Goal: Task Accomplishment & Management: Use online tool/utility

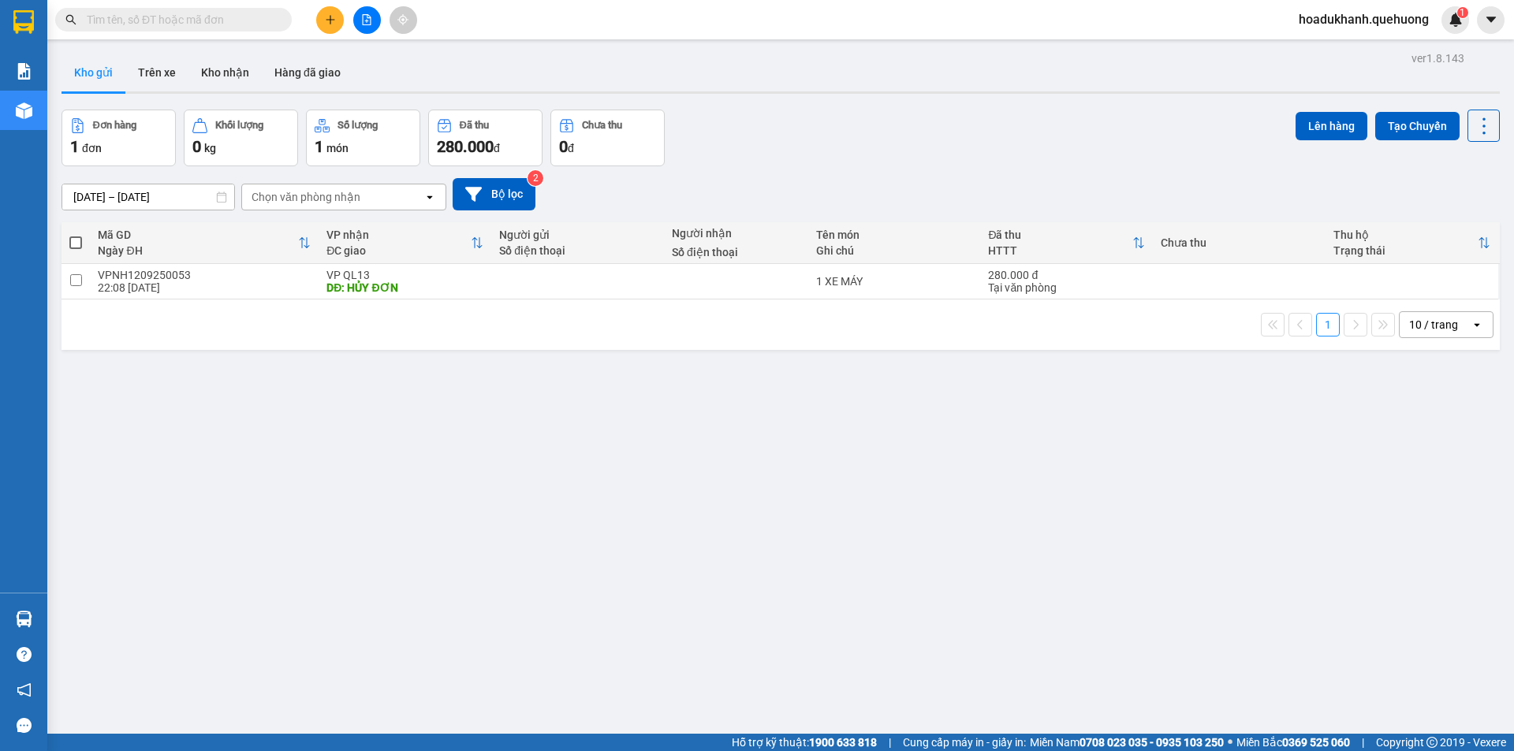
click at [367, 22] on icon "file-add" at bounding box center [366, 19] width 11 height 11
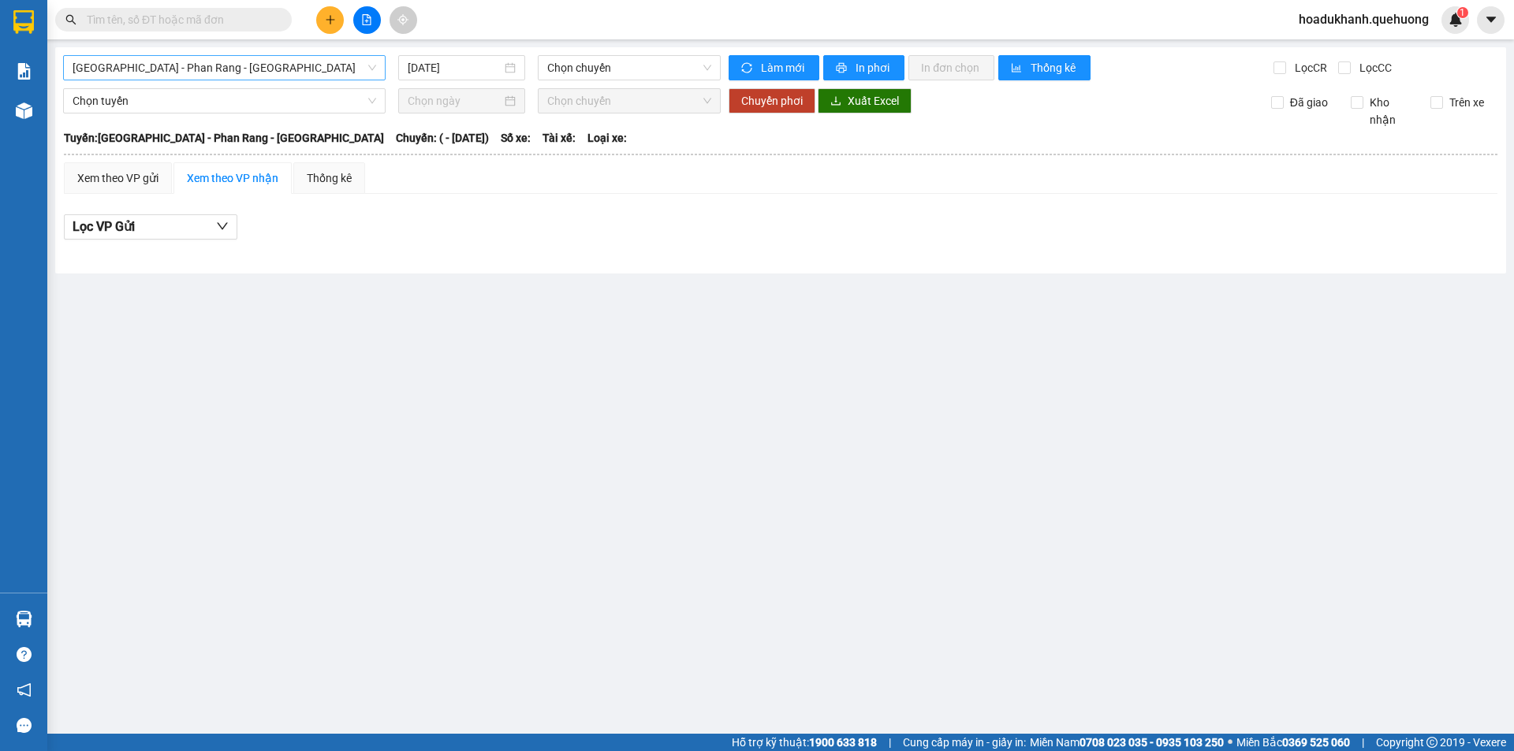
click at [321, 80] on div "[GEOGRAPHIC_DATA] - Phan Rang - [GEOGRAPHIC_DATA]" at bounding box center [224, 67] width 322 height 25
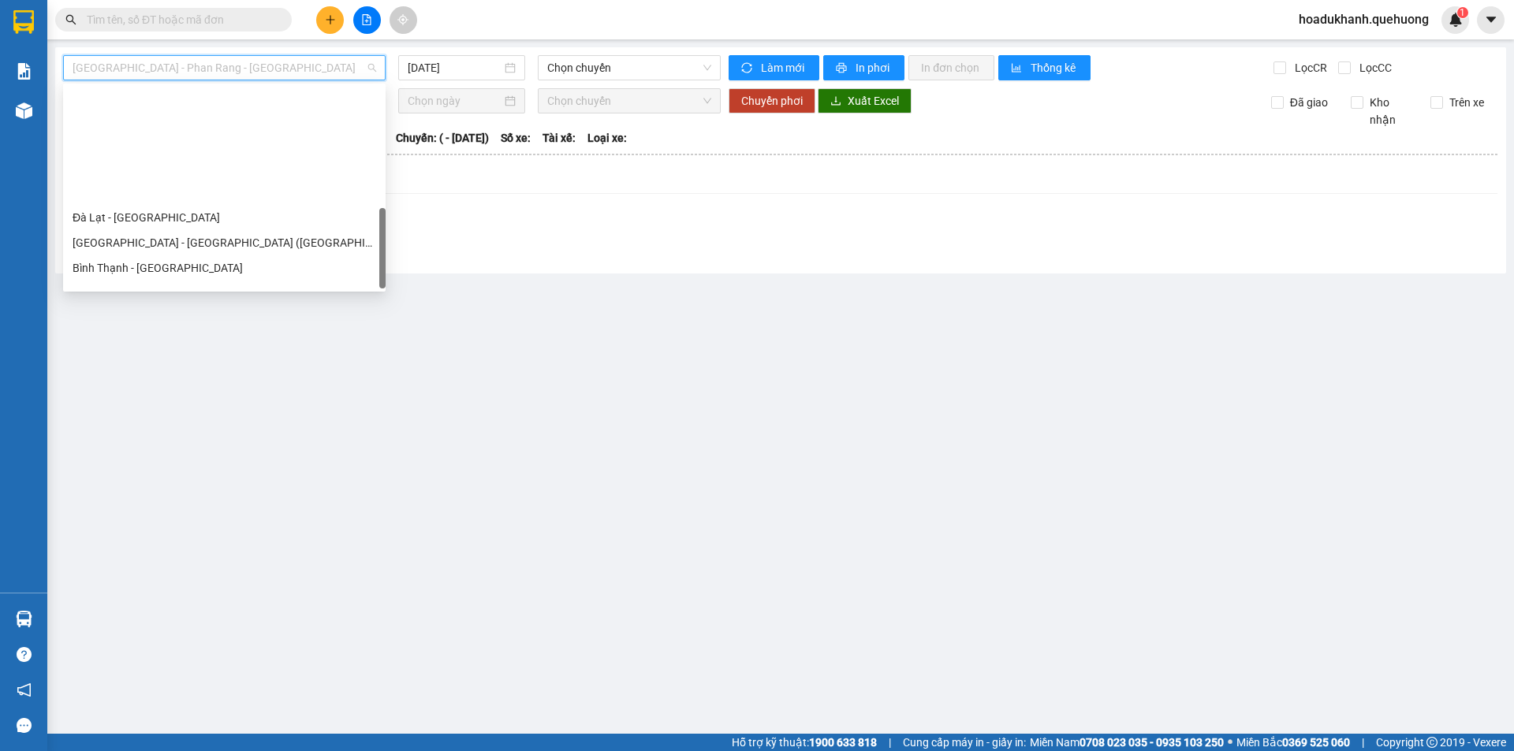
scroll to position [429, 0]
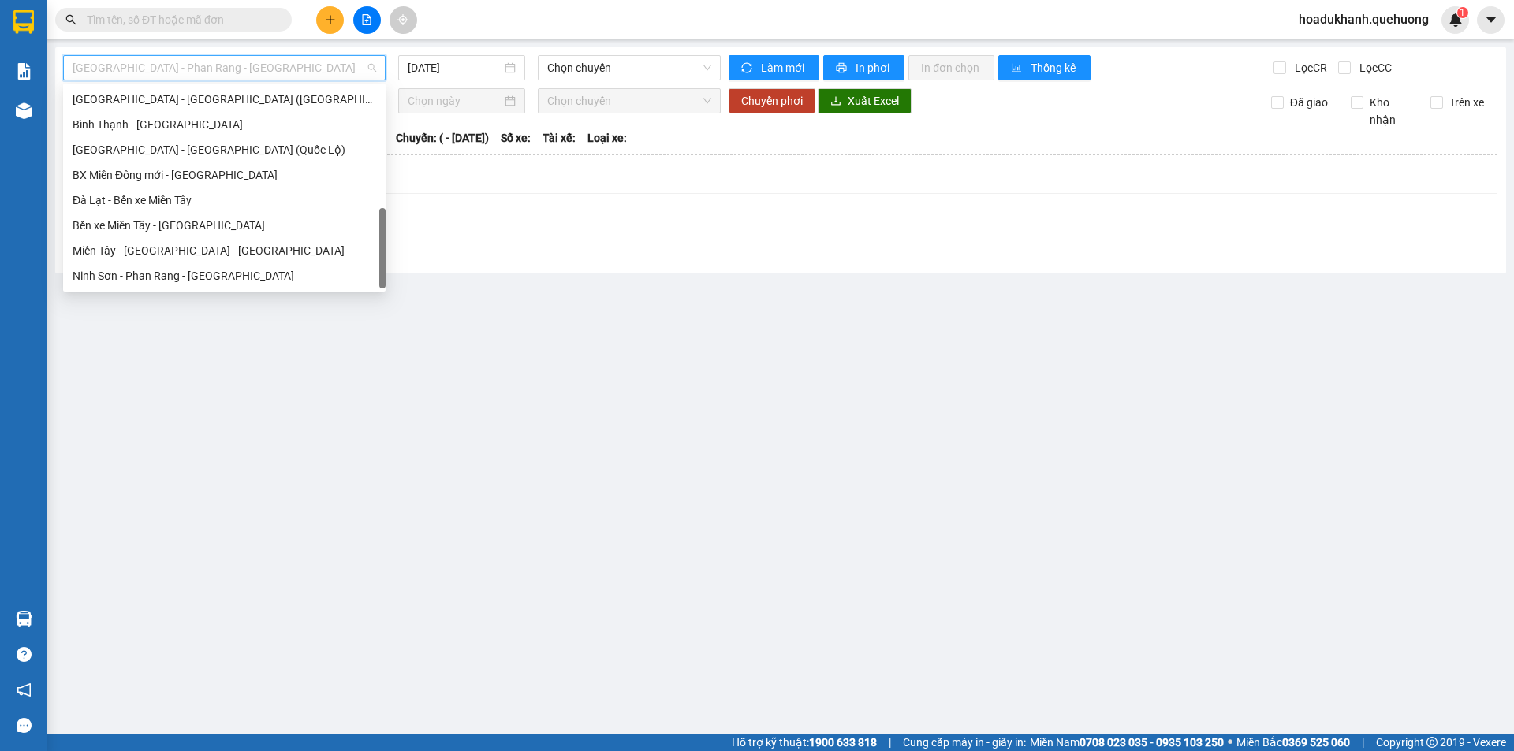
drag, startPoint x: 381, startPoint y: 117, endPoint x: 377, endPoint y: 289, distance: 171.1
click at [377, 289] on div "0 10227205 34175835 [GEOGRAPHIC_DATA] - [GEOGRAPHIC_DATA] - [GEOGRAPHIC_DATA] (…" at bounding box center [224, 188] width 322 height 208
click at [196, 270] on div "Ninh Sơn - Phan Rang - [GEOGRAPHIC_DATA]" at bounding box center [225, 275] width 304 height 17
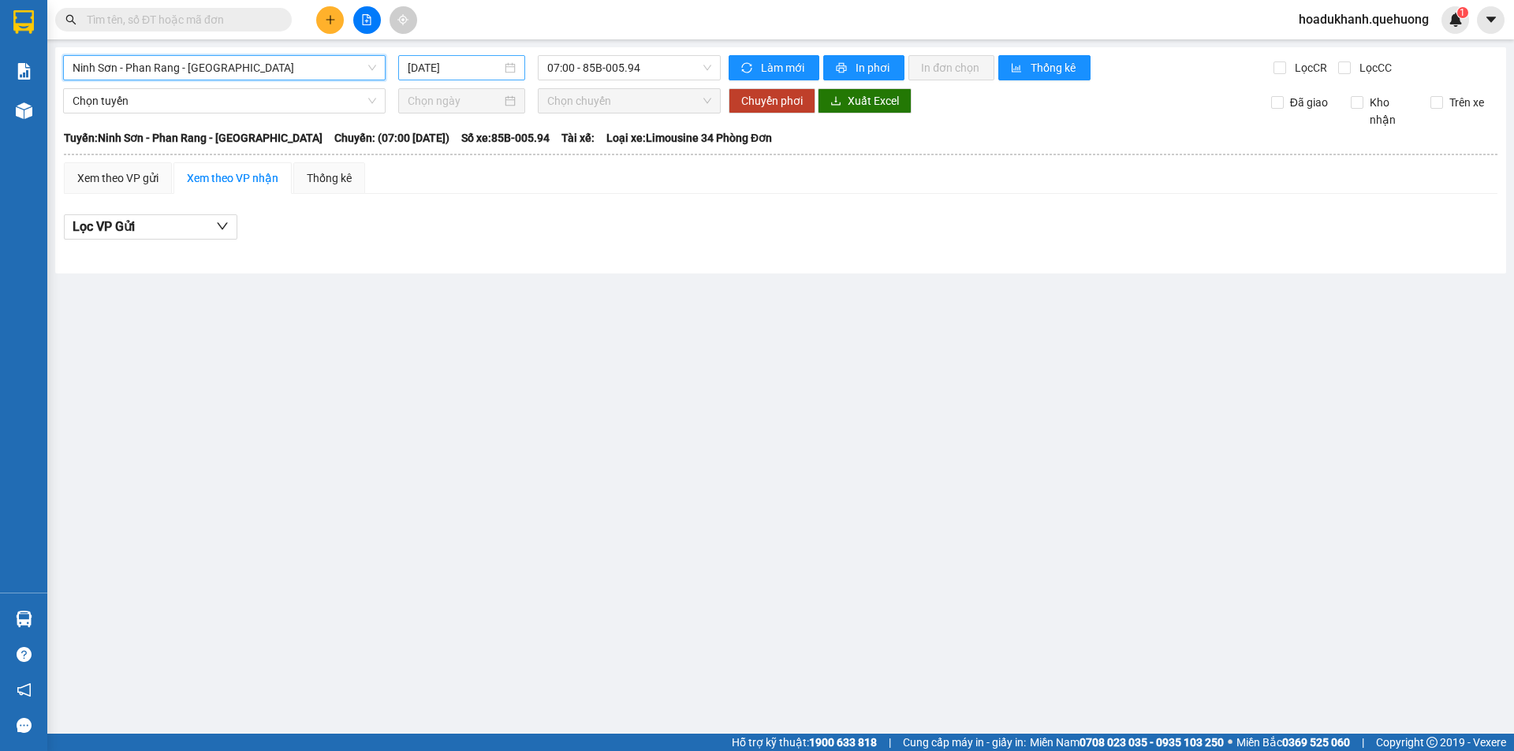
click at [475, 71] on input "[DATE]" at bounding box center [455, 67] width 94 height 17
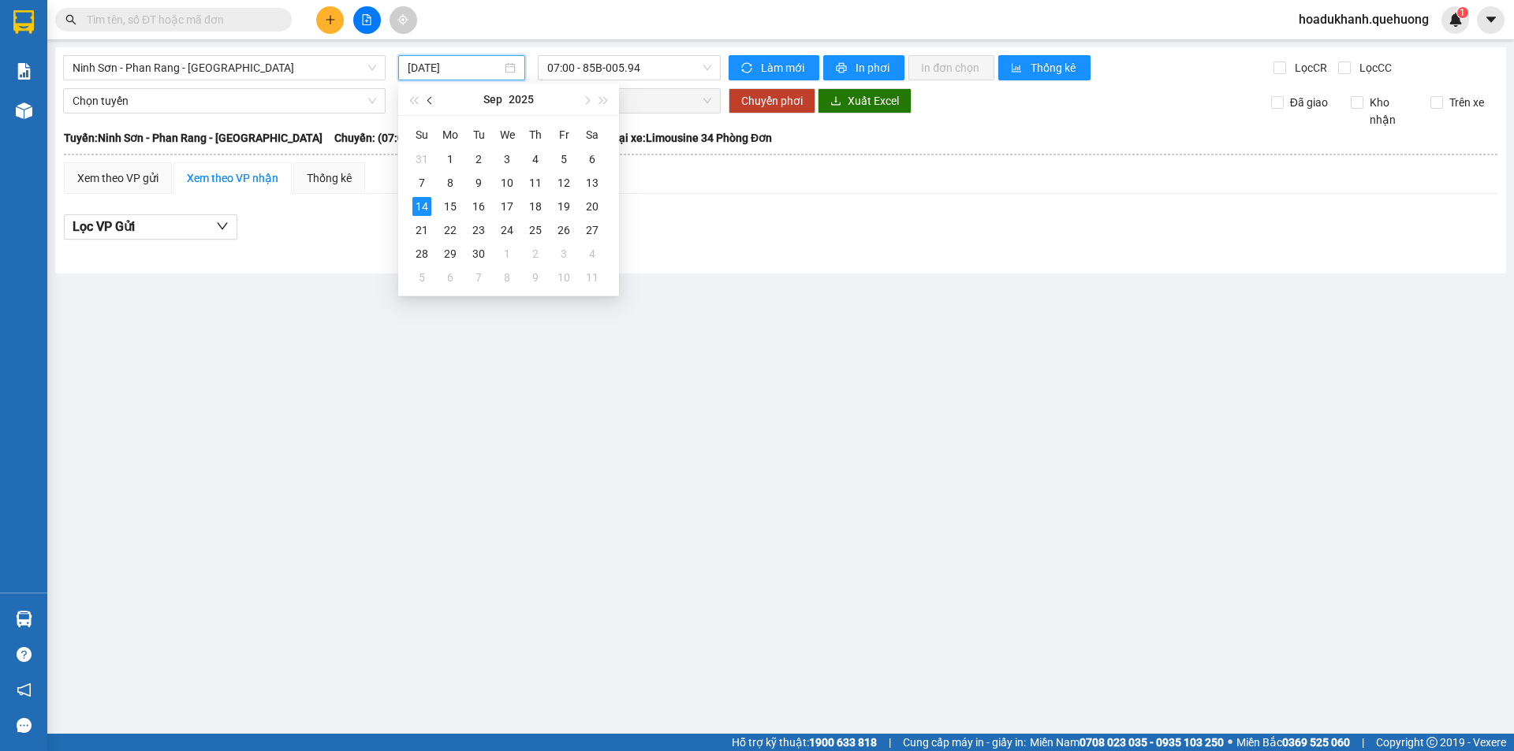
click at [428, 100] on span "button" at bounding box center [431, 101] width 8 height 8
click at [480, 158] on div "1" at bounding box center [478, 159] width 19 height 19
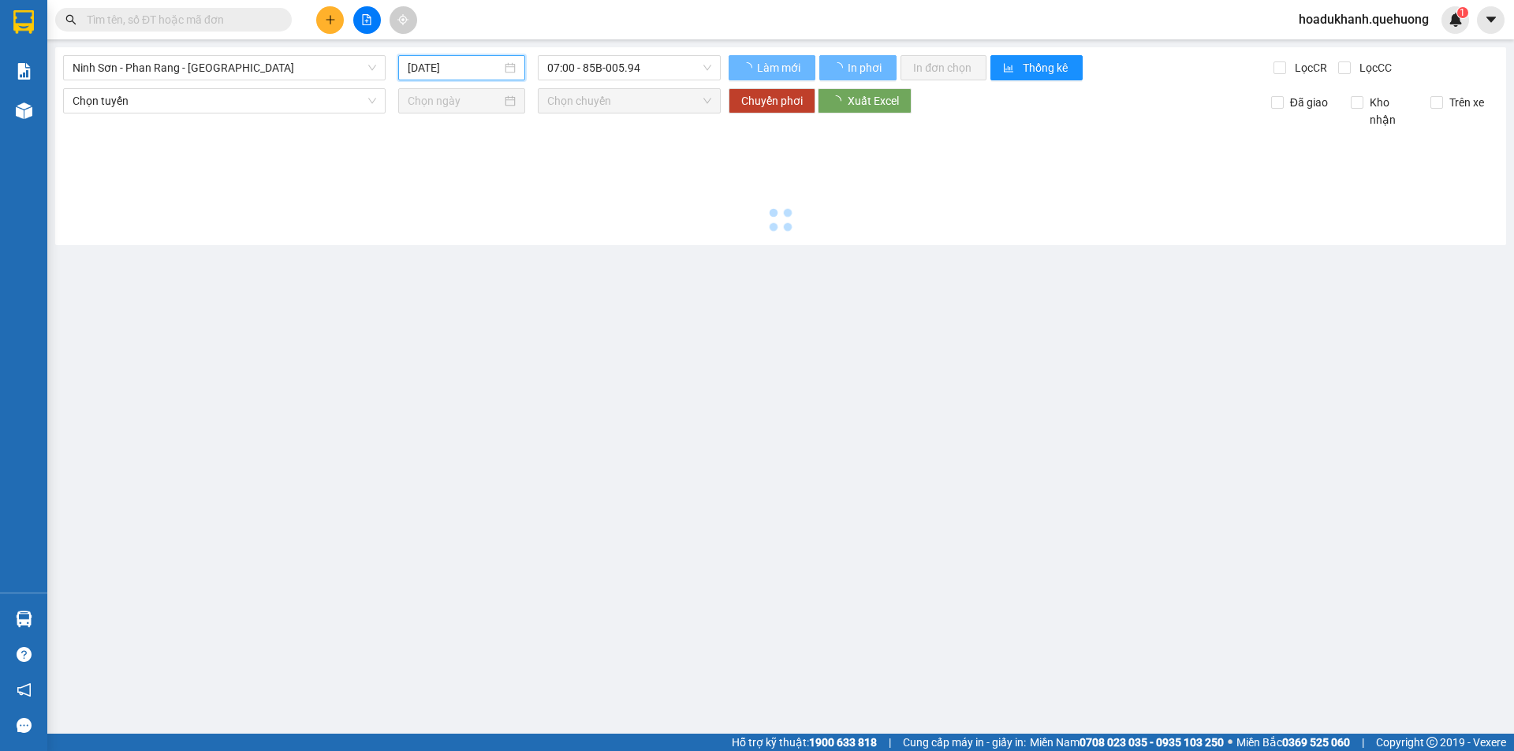
type input "[DATE]"
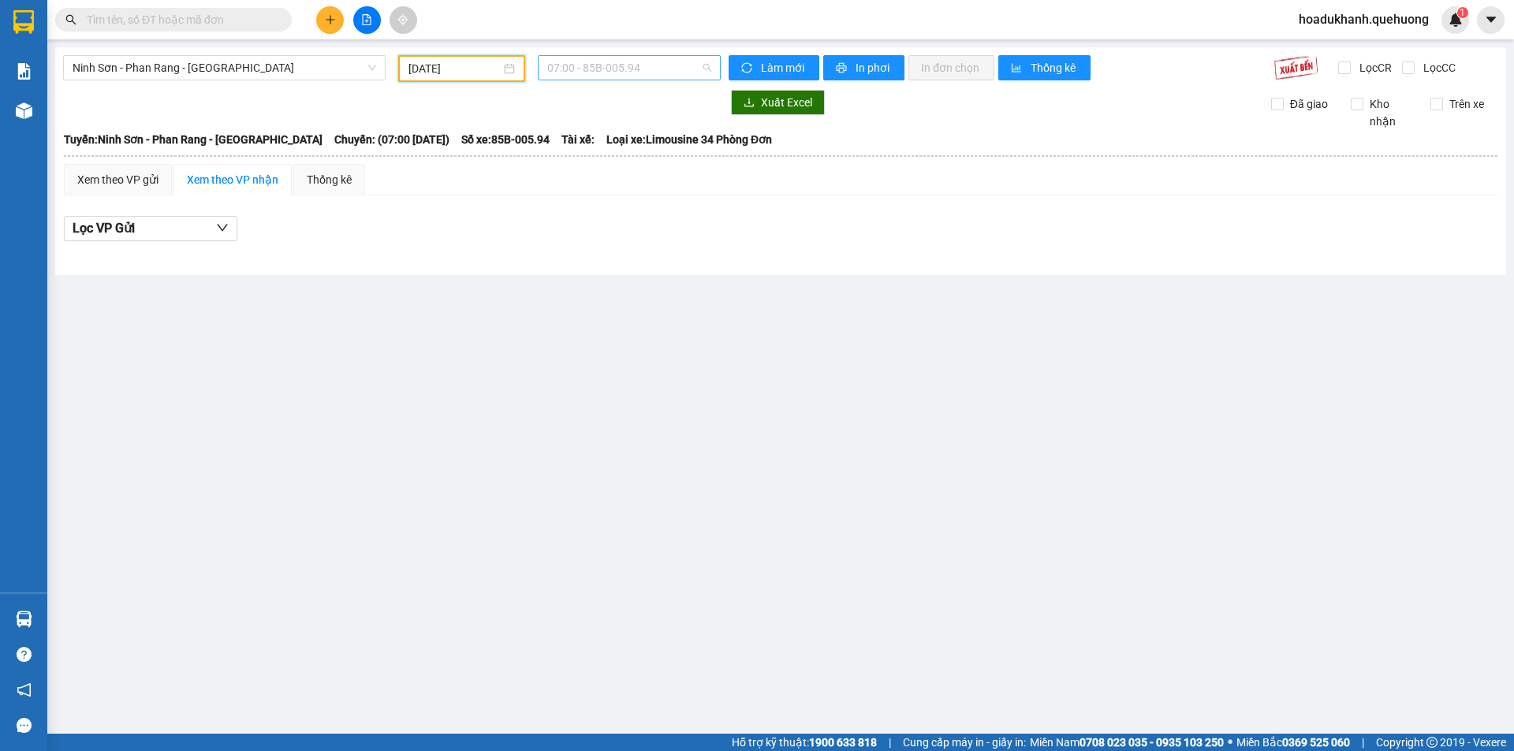
click at [576, 65] on span "07:00 - 85B-005.94" at bounding box center [629, 68] width 164 height 24
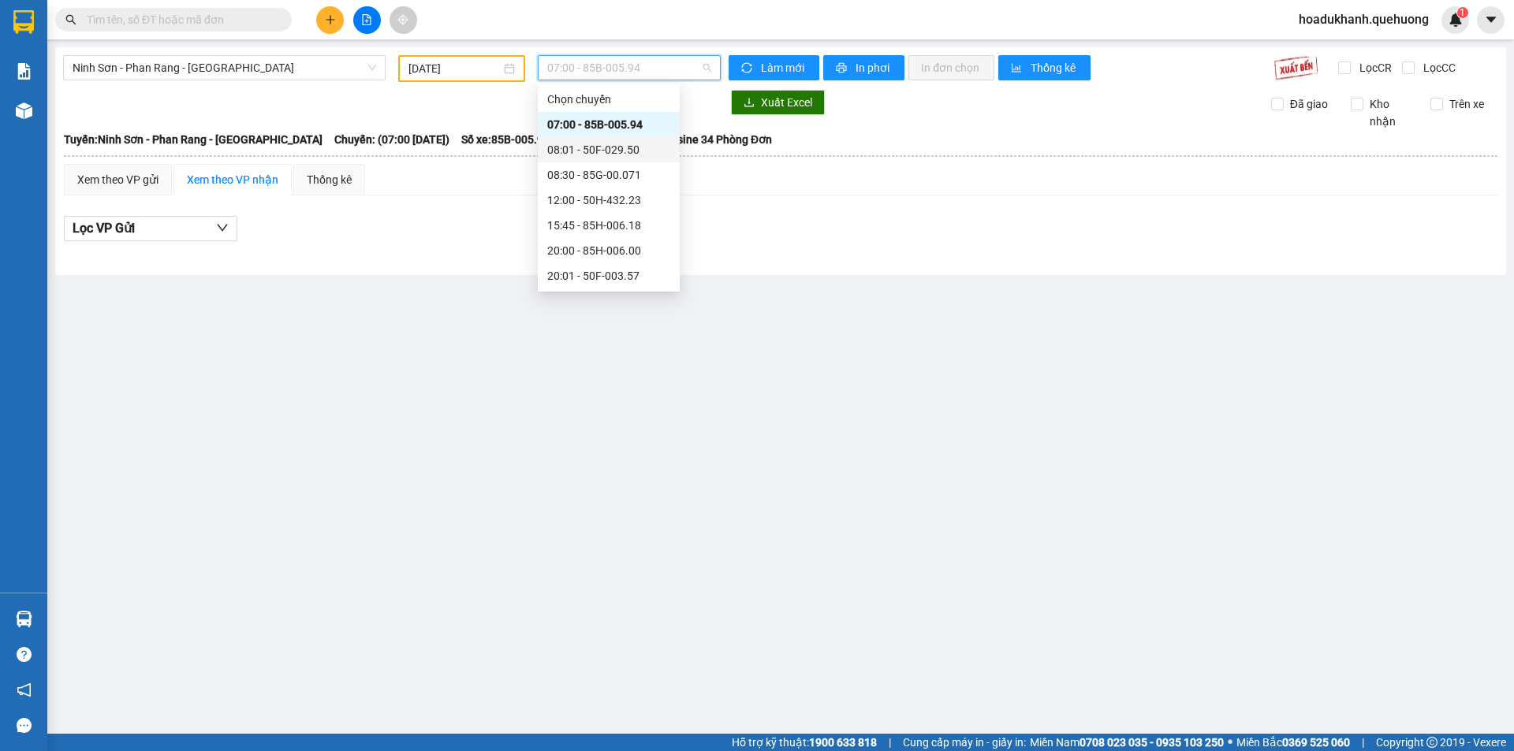
click at [633, 147] on div "08:01 - 50F-029.50" at bounding box center [608, 149] width 123 height 17
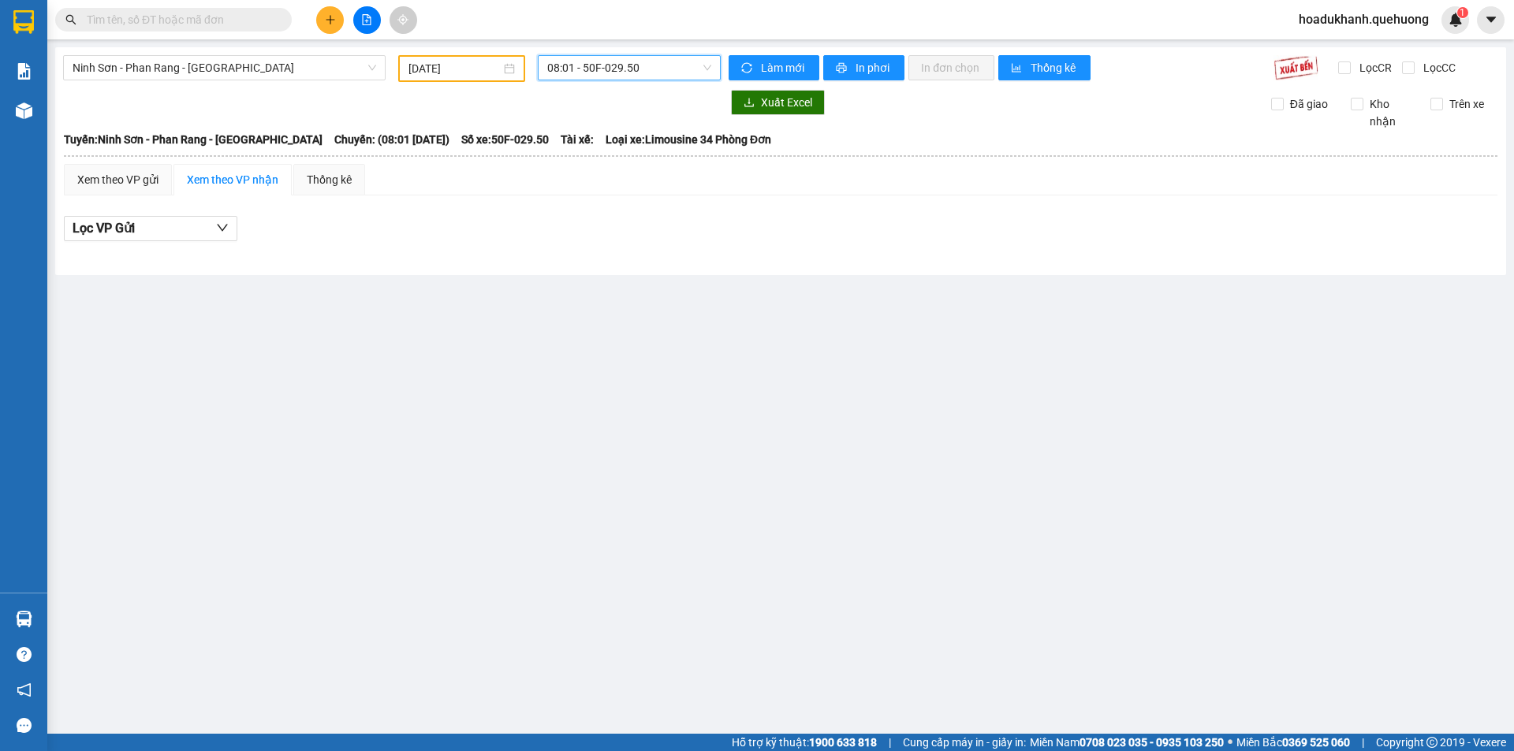
click at [638, 88] on div "Ninh Sơn - Phan Rang - Miền Tây [DATE] 08:01 08:01 - 50F-029.50 Làm mới In phơi…" at bounding box center [780, 161] width 1451 height 228
click at [641, 70] on div "08:01 - 50F-029.50" at bounding box center [629, 68] width 196 height 27
click at [645, 61] on span "08:01 - 50F-029.50" at bounding box center [629, 68] width 164 height 24
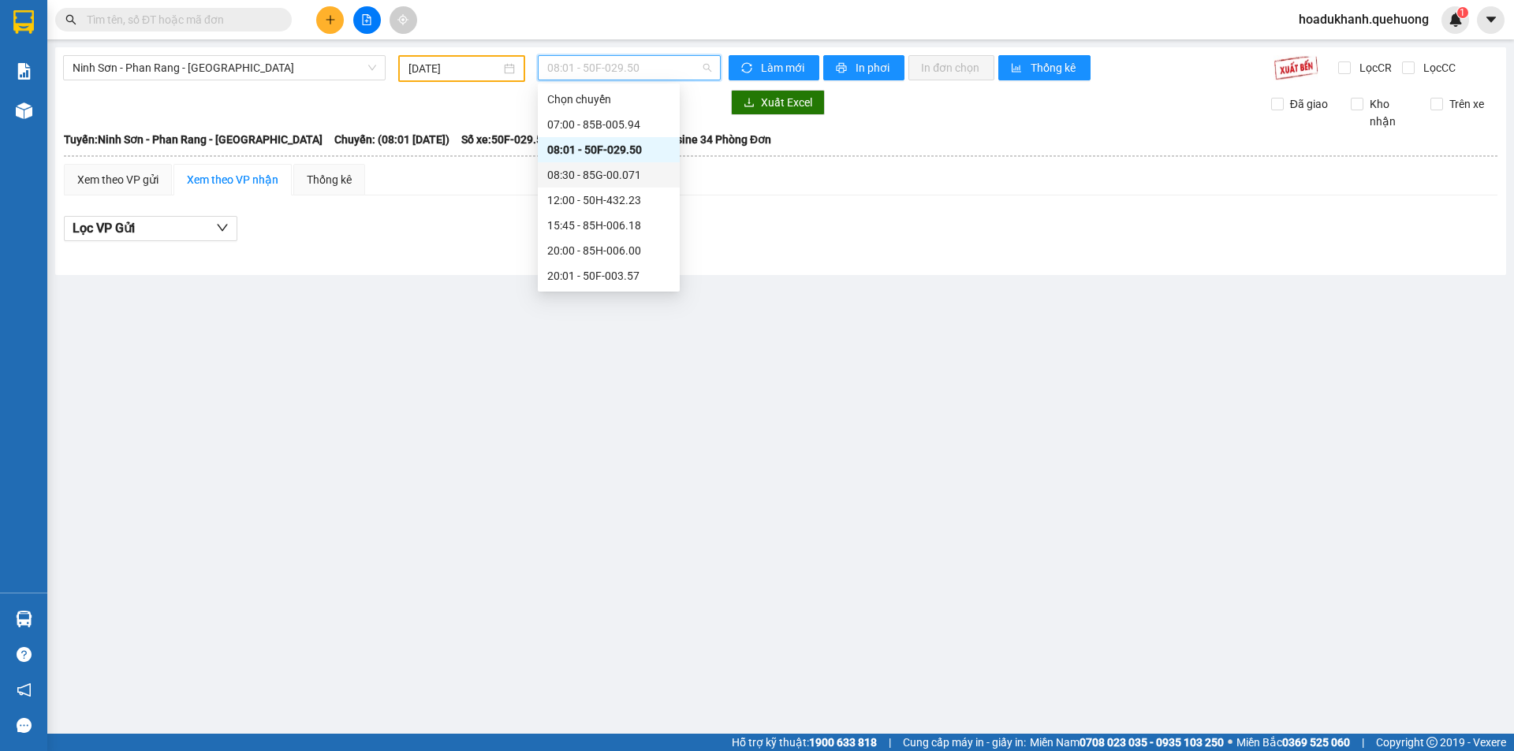
click at [620, 174] on div "08:30 - 85G-00.071" at bounding box center [608, 174] width 123 height 17
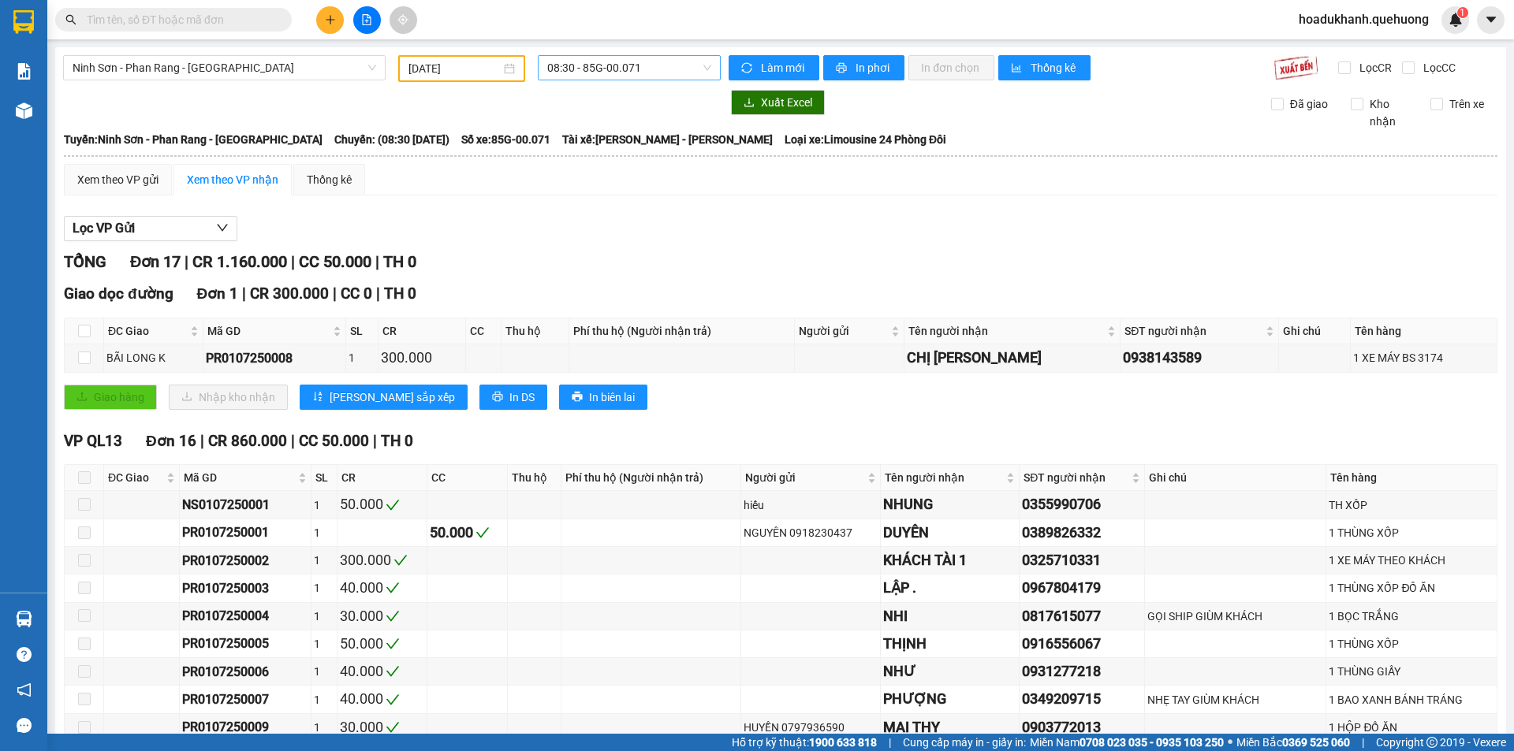
click at [587, 68] on span "08:30 - 85G-00.071" at bounding box center [629, 68] width 164 height 24
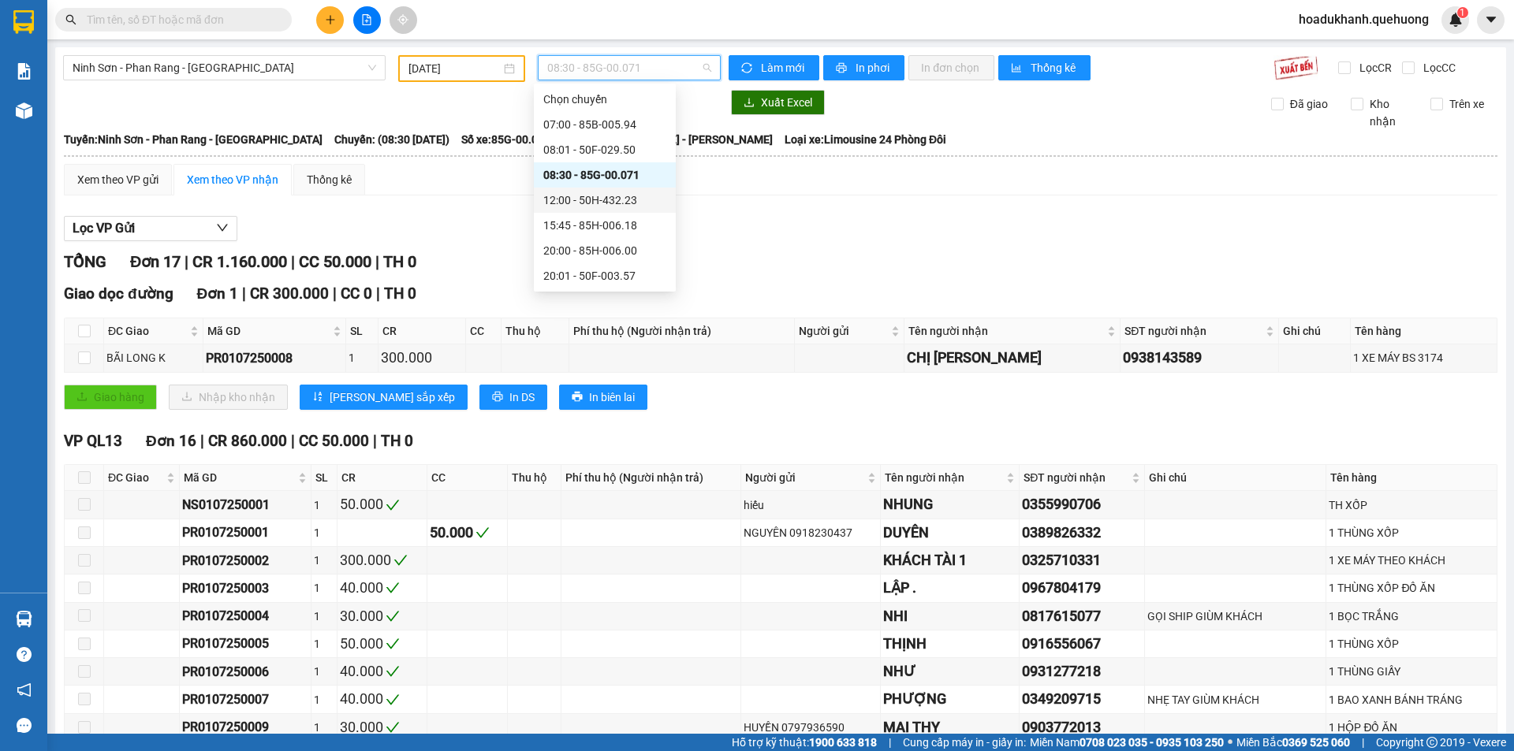
click at [596, 196] on div "12:00 - 50H-432.23" at bounding box center [604, 200] width 123 height 17
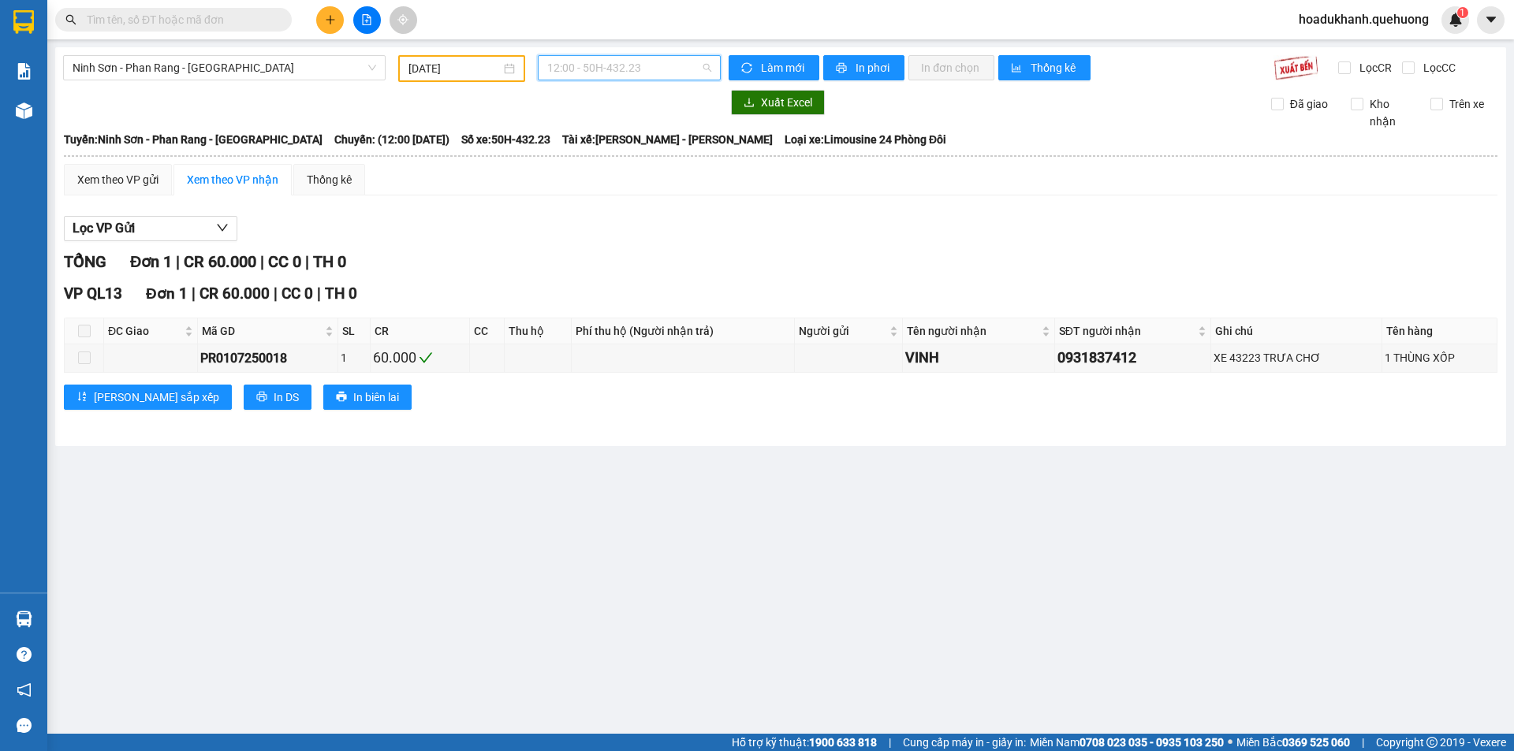
click at [623, 60] on span "12:00 - 50H-432.23" at bounding box center [629, 68] width 164 height 24
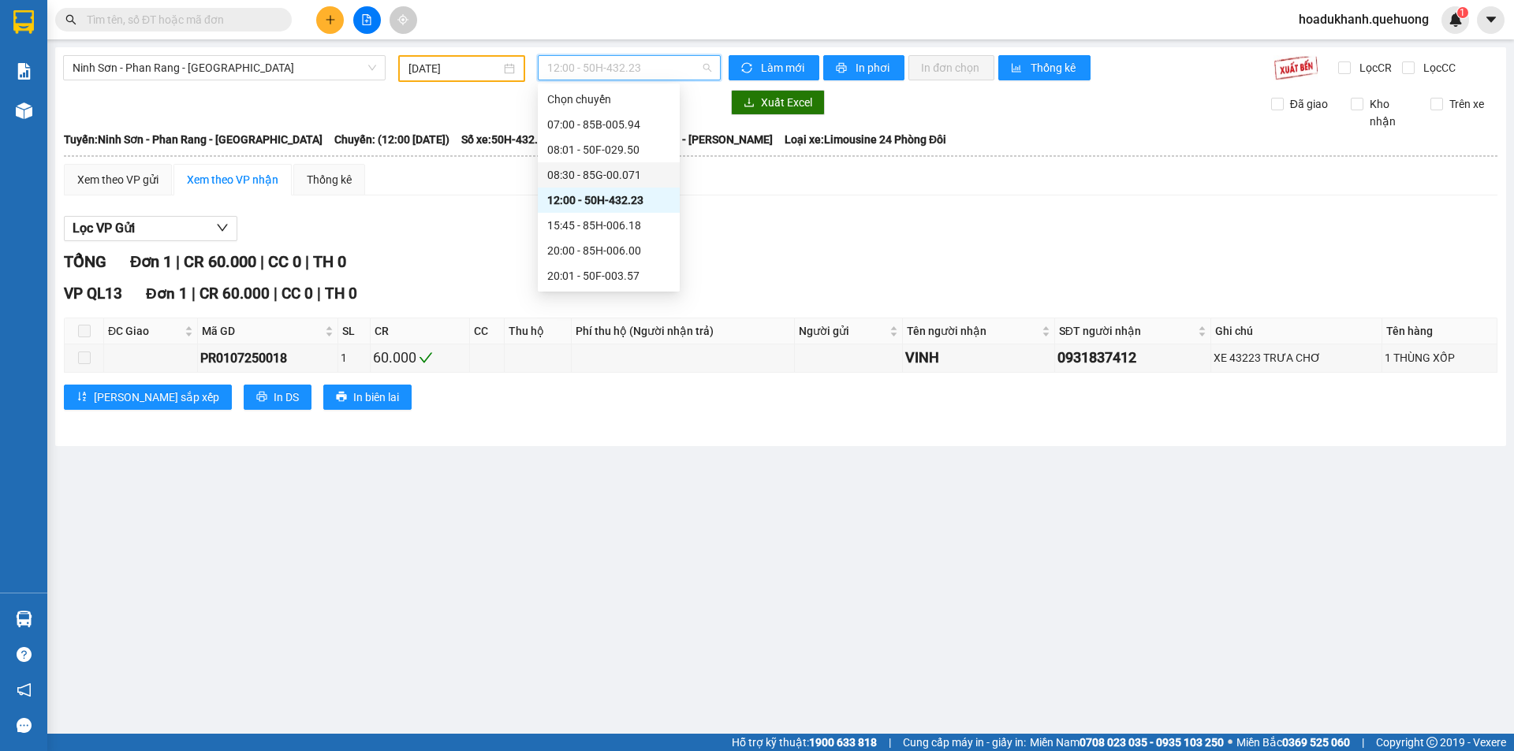
click at [614, 169] on div "08:30 - 85G-00.071" at bounding box center [608, 174] width 123 height 17
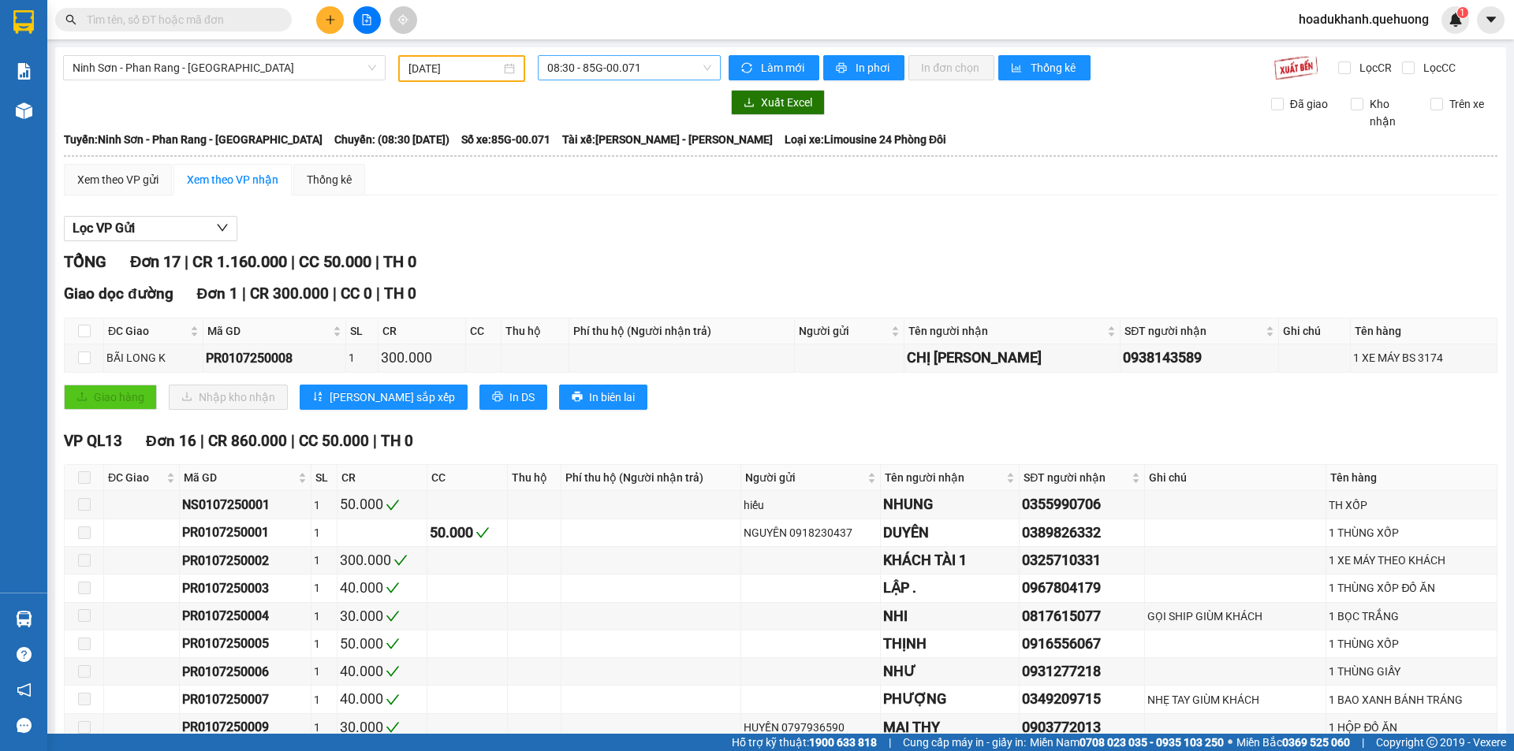
click at [637, 56] on span "08:30 - 85G-00.071" at bounding box center [629, 68] width 164 height 24
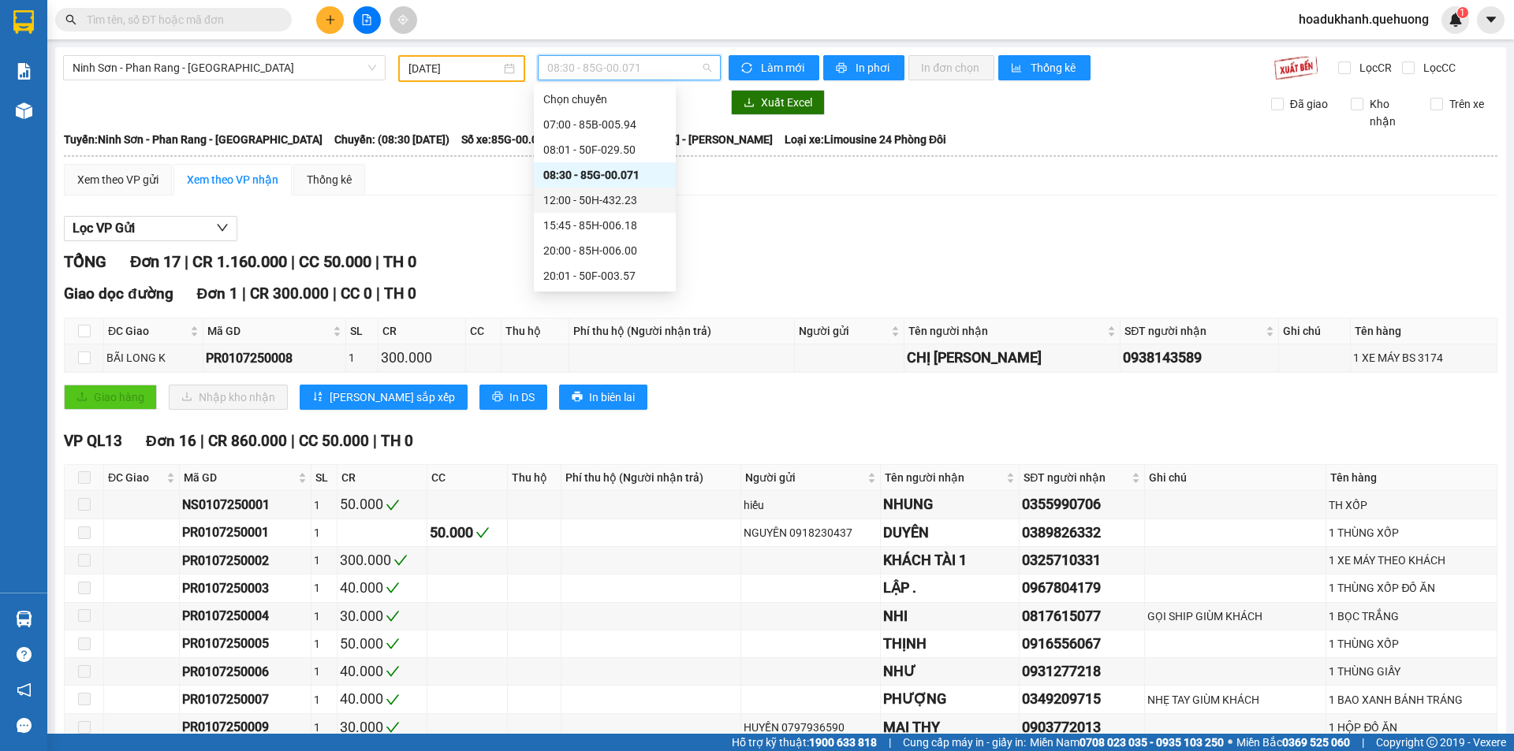
click at [607, 207] on div "12:00 - 50H-432.23" at bounding box center [604, 200] width 123 height 17
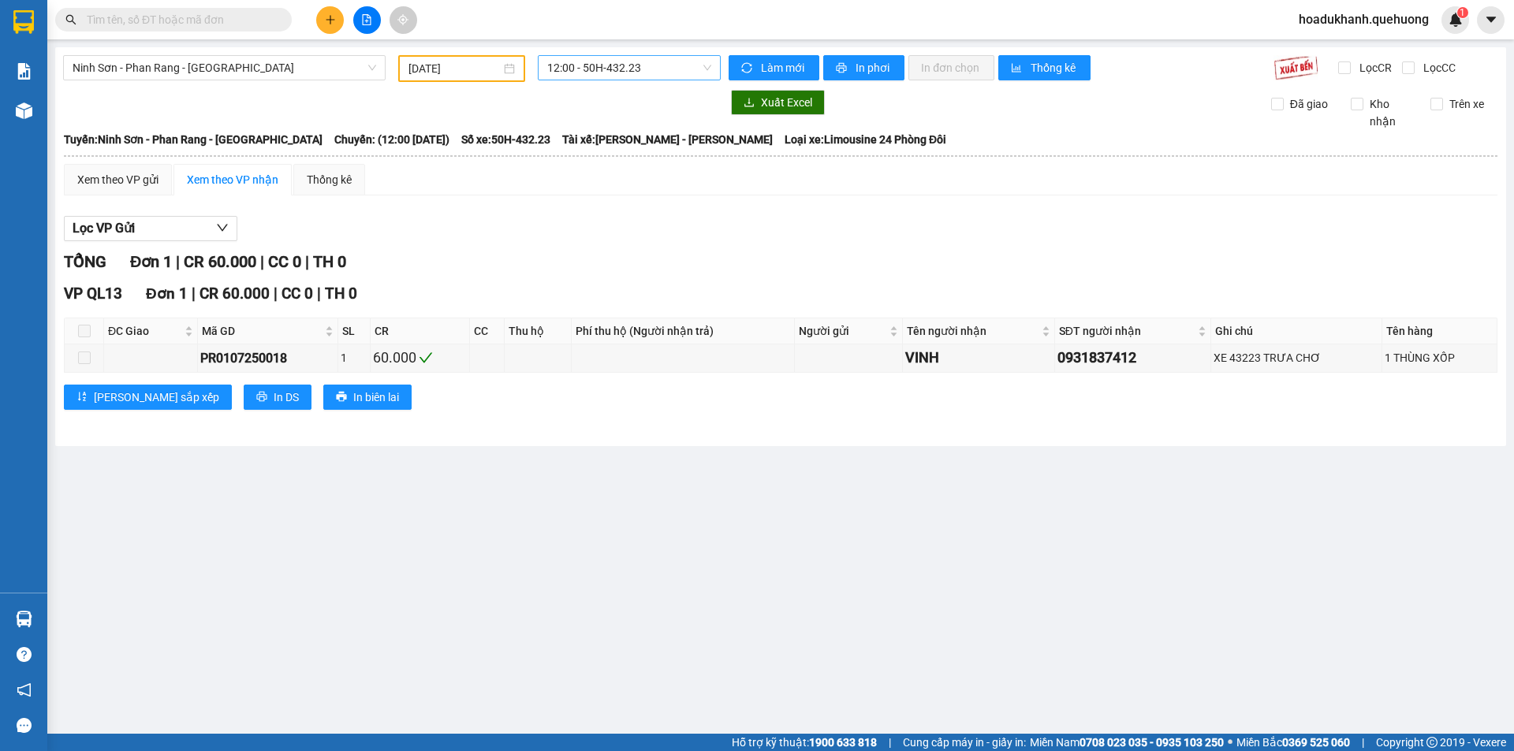
click at [650, 67] on span "12:00 - 50H-432.23" at bounding box center [629, 68] width 164 height 24
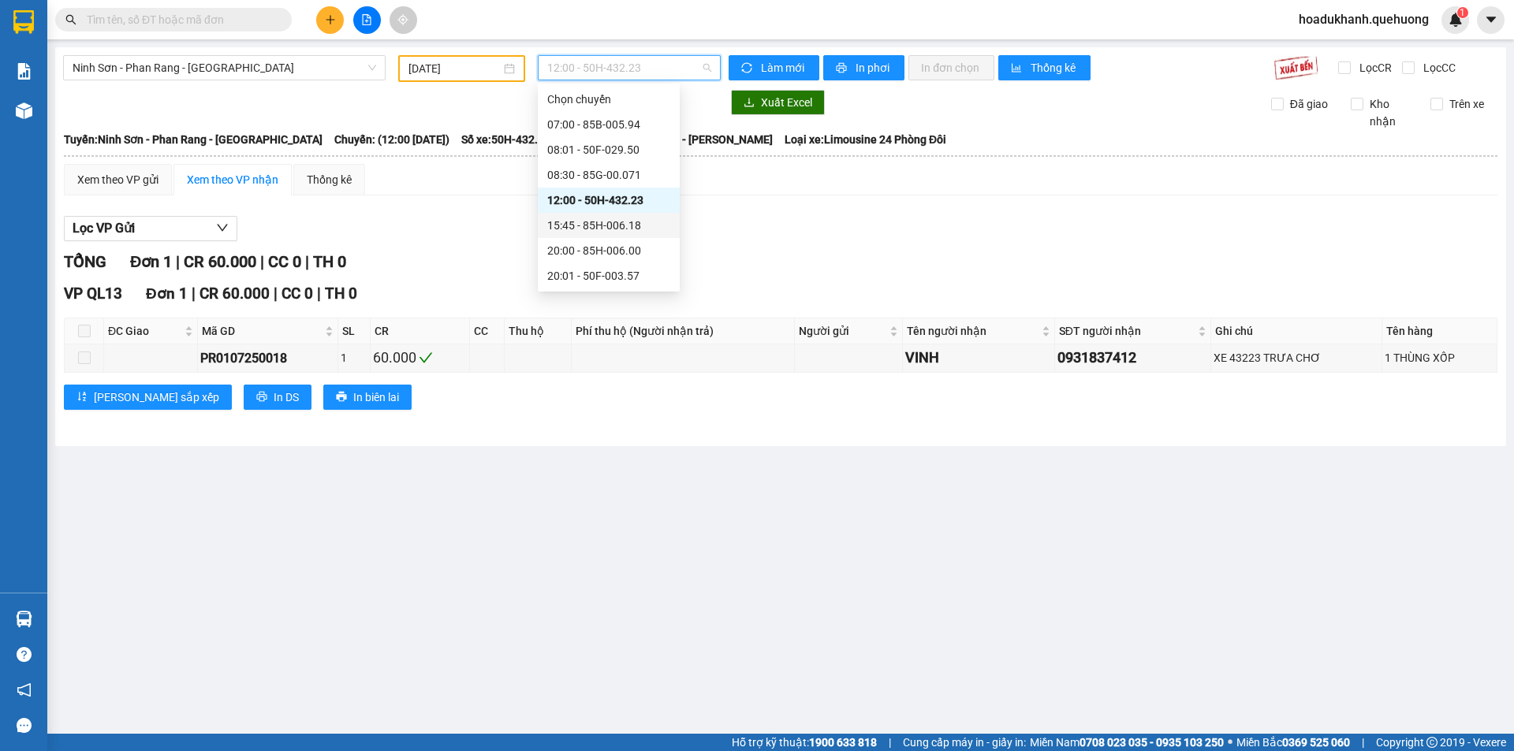
click at [605, 229] on div "15:45 - 85H-006.18" at bounding box center [608, 225] width 123 height 17
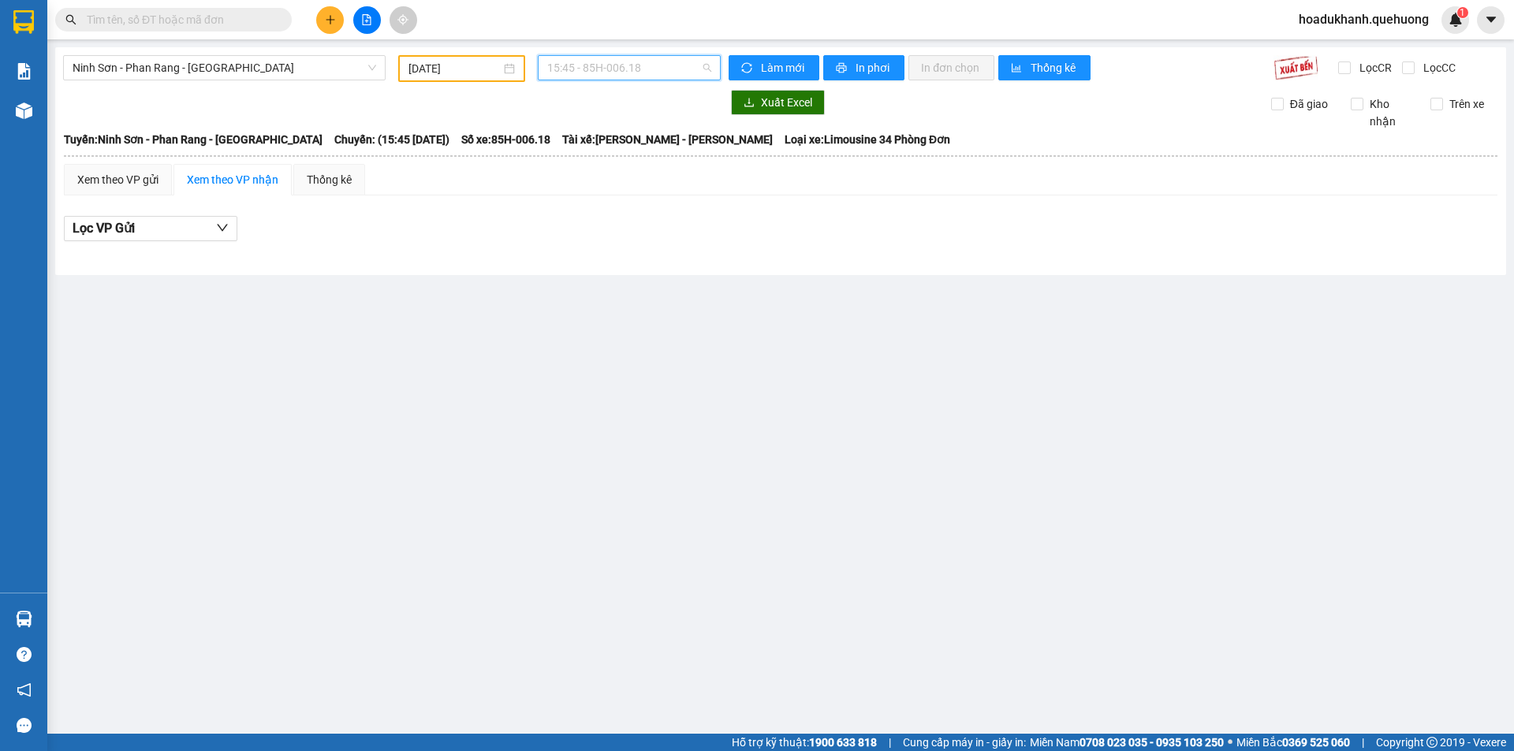
click at [652, 66] on span "15:45 - 85H-006.18" at bounding box center [629, 68] width 164 height 24
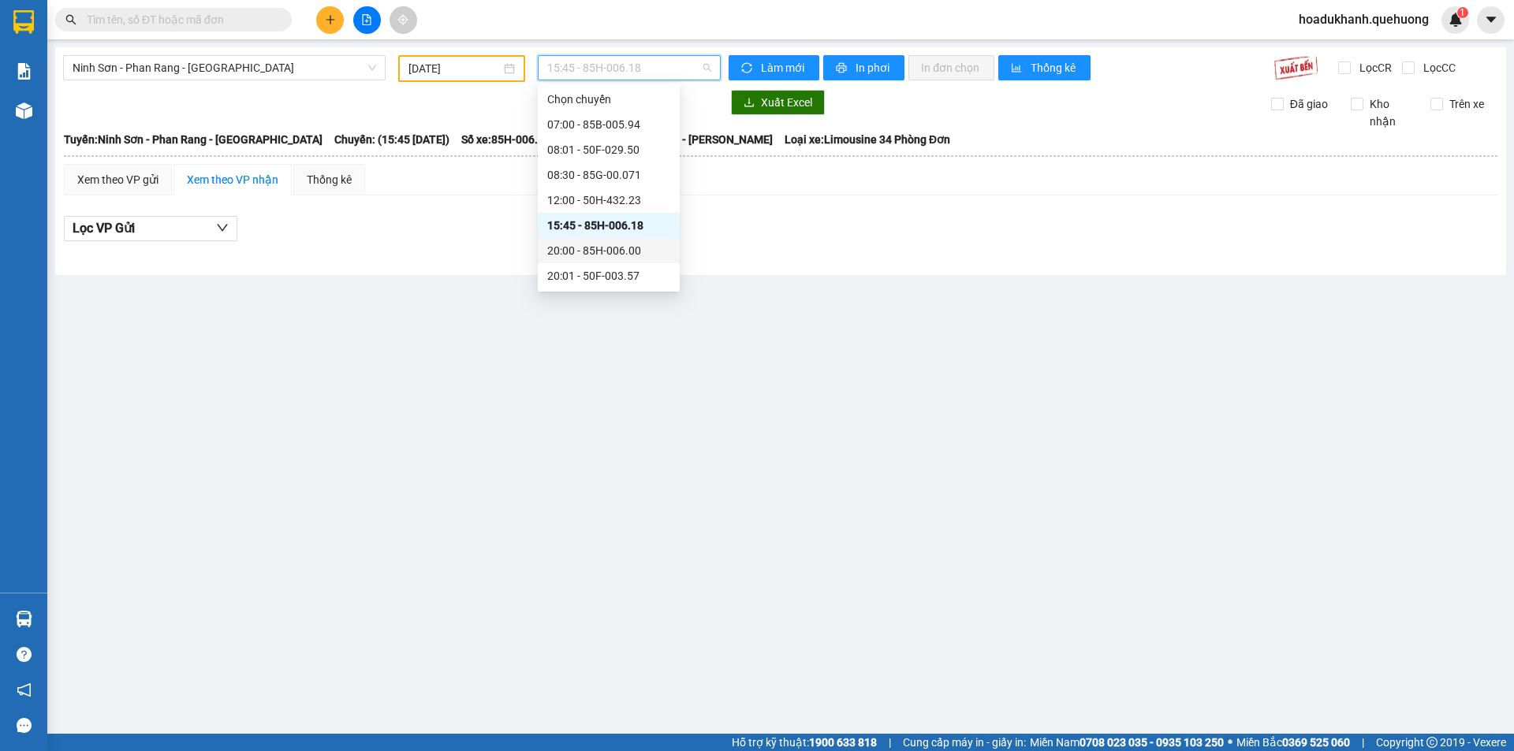
click at [607, 252] on div "20:00 - 85H-006.00" at bounding box center [608, 250] width 123 height 17
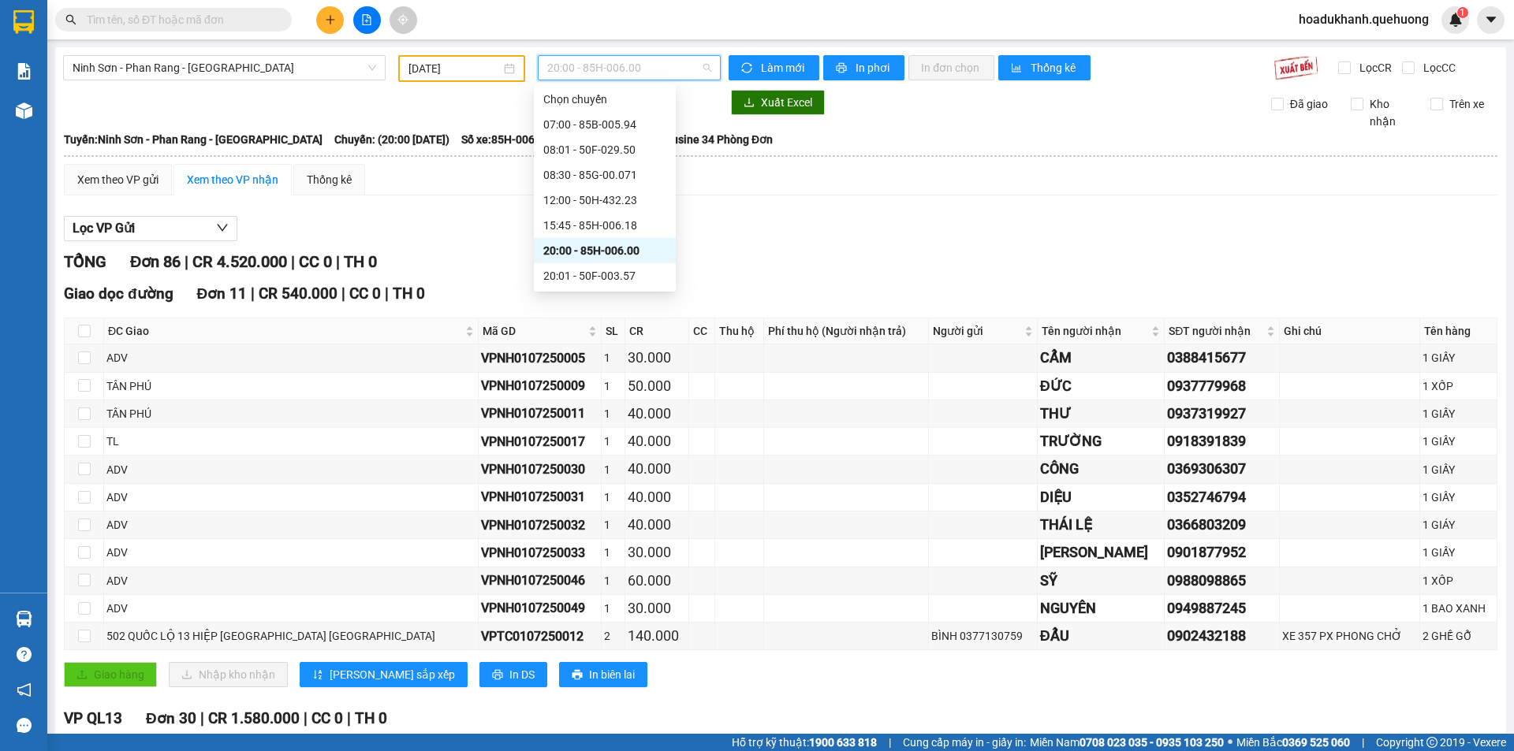
click at [632, 67] on span "20:00 - 85H-006.00" at bounding box center [629, 68] width 164 height 24
click at [613, 269] on div "20:01 - 50F-003.57" at bounding box center [604, 275] width 123 height 17
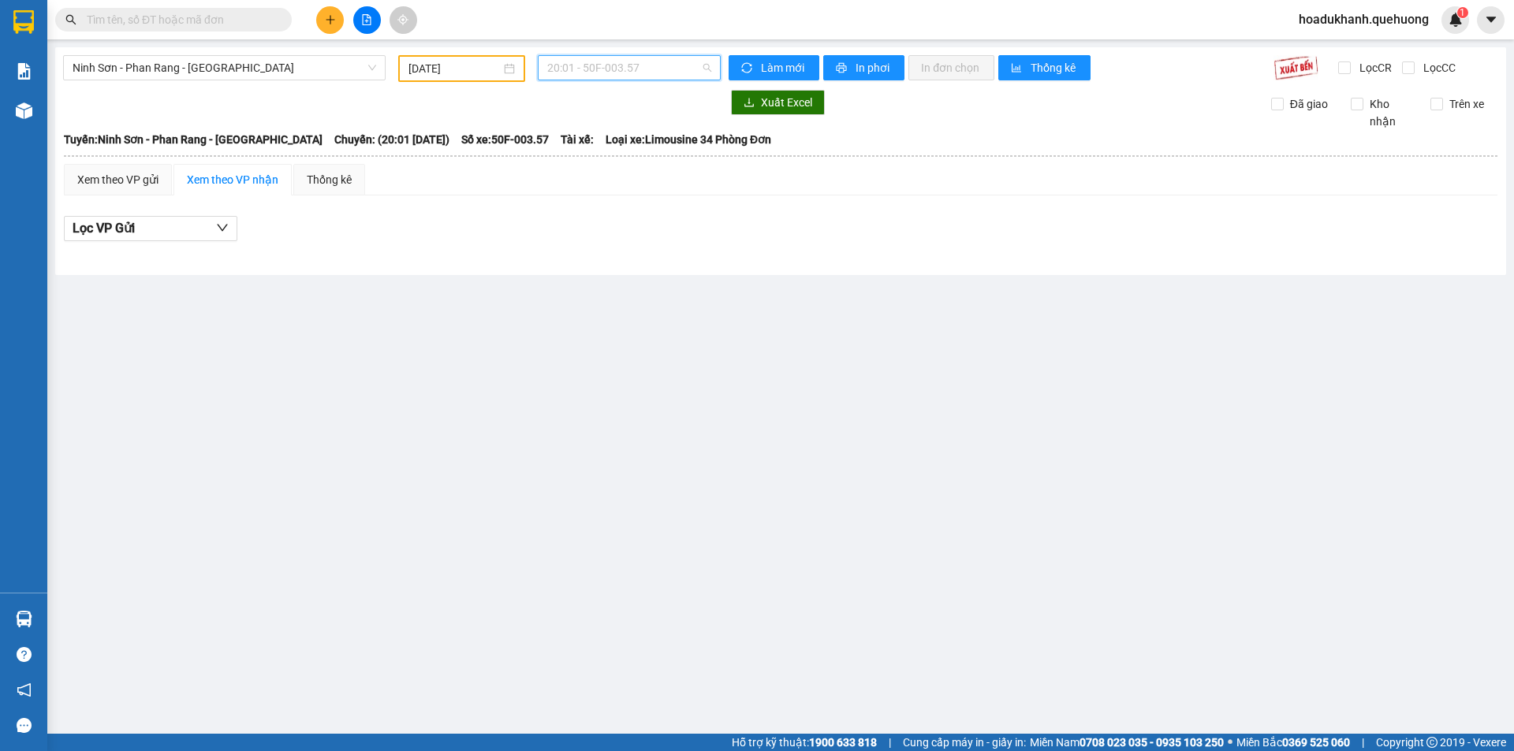
click at [653, 61] on span "20:01 - 50F-003.57" at bounding box center [629, 68] width 164 height 24
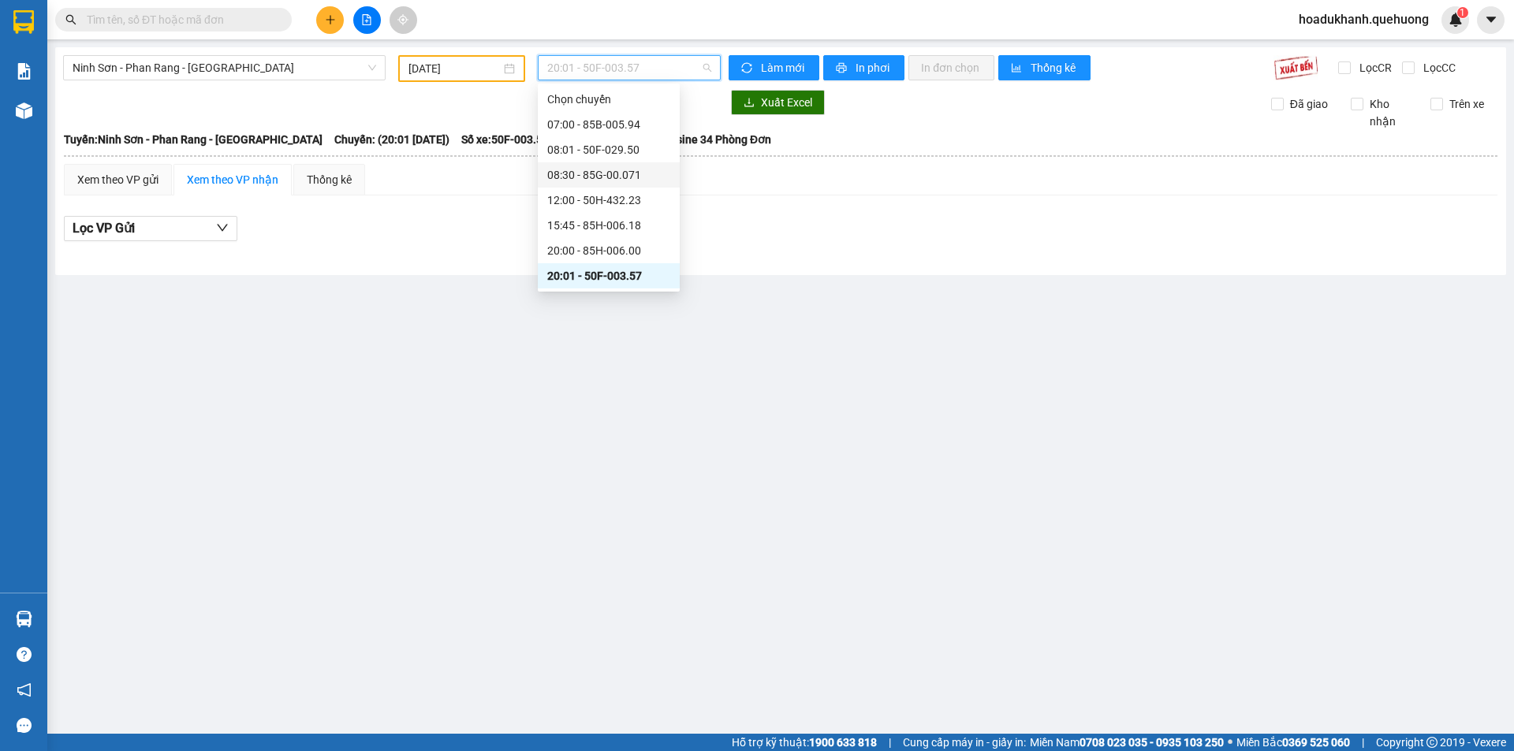
scroll to position [126, 0]
click at [591, 179] on div "20:30 - 85G-000.61" at bounding box center [608, 174] width 123 height 17
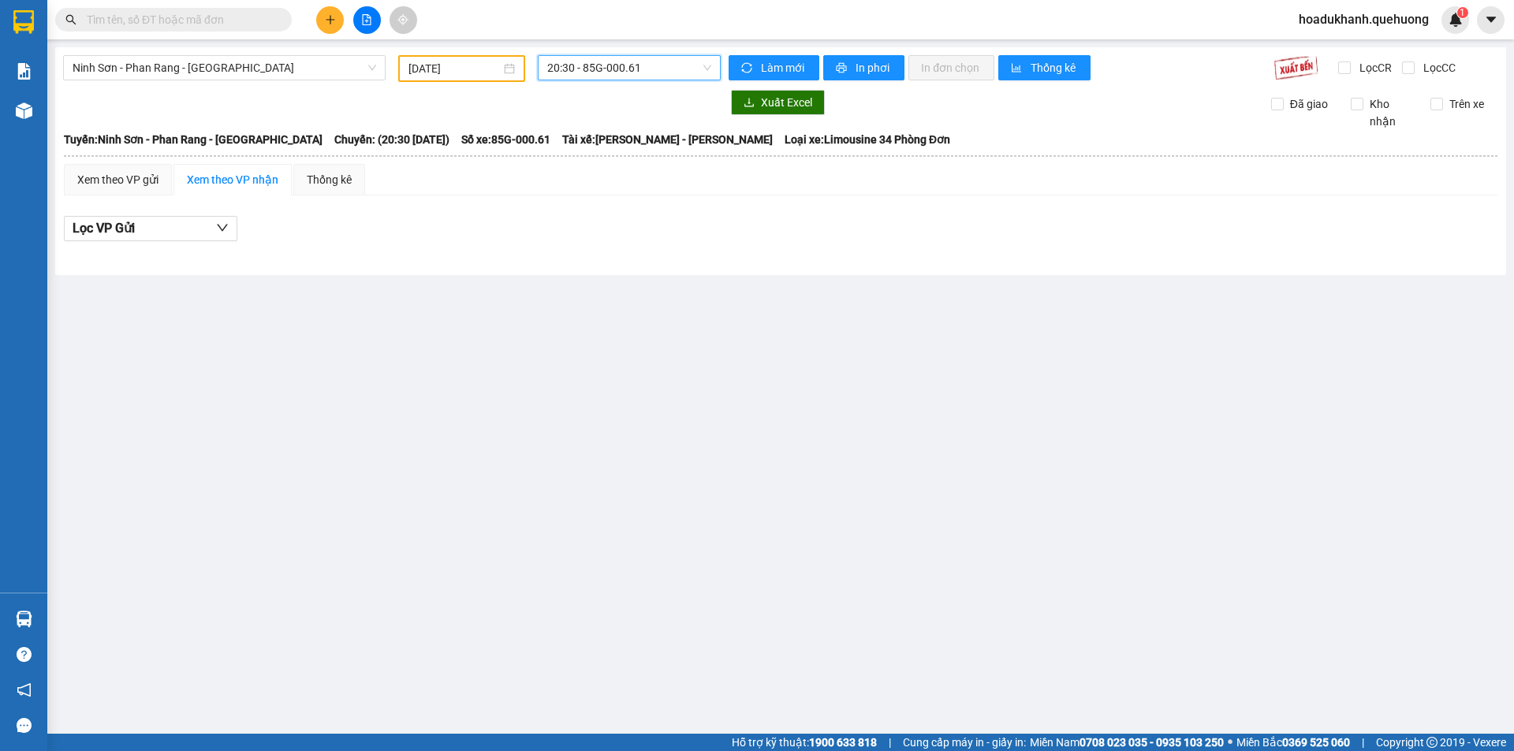
click at [557, 68] on span "20:30 - 85G-000.61" at bounding box center [629, 68] width 164 height 24
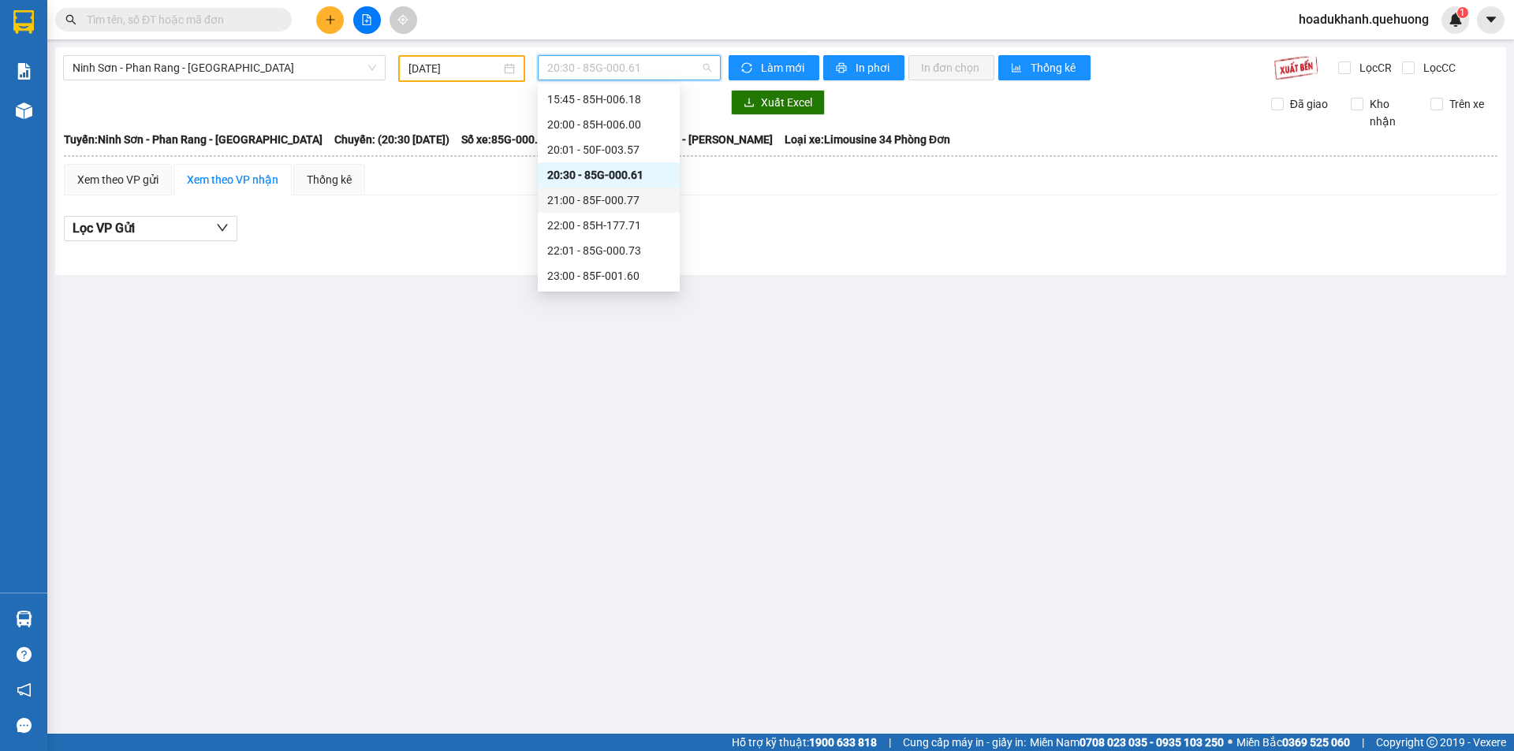
click at [608, 193] on div "21:00 - 85F-000.77" at bounding box center [608, 200] width 123 height 17
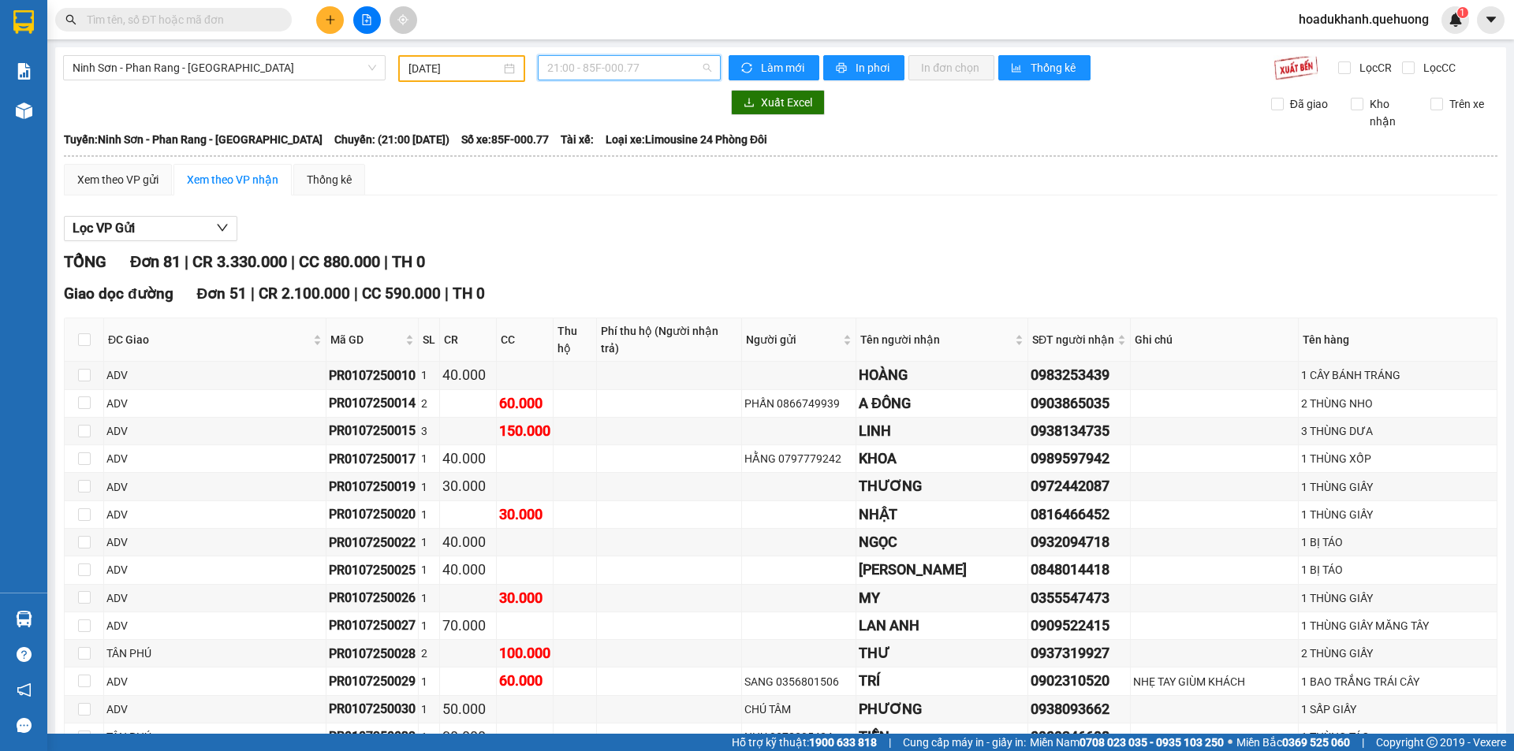
click at [615, 66] on span "21:00 - 85F-000.77" at bounding box center [629, 68] width 164 height 24
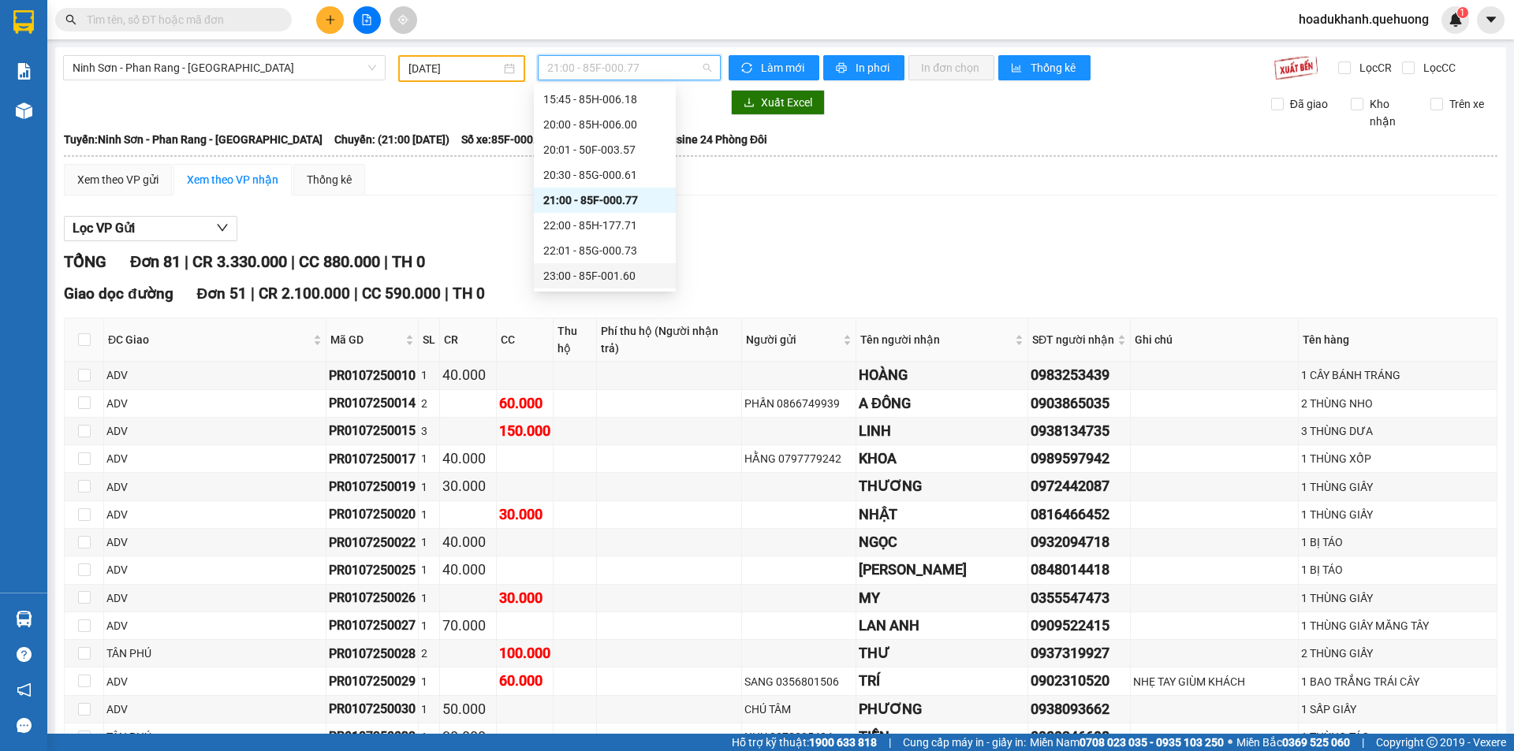
click at [617, 273] on div "23:00 - 85F-001.60" at bounding box center [604, 275] width 123 height 17
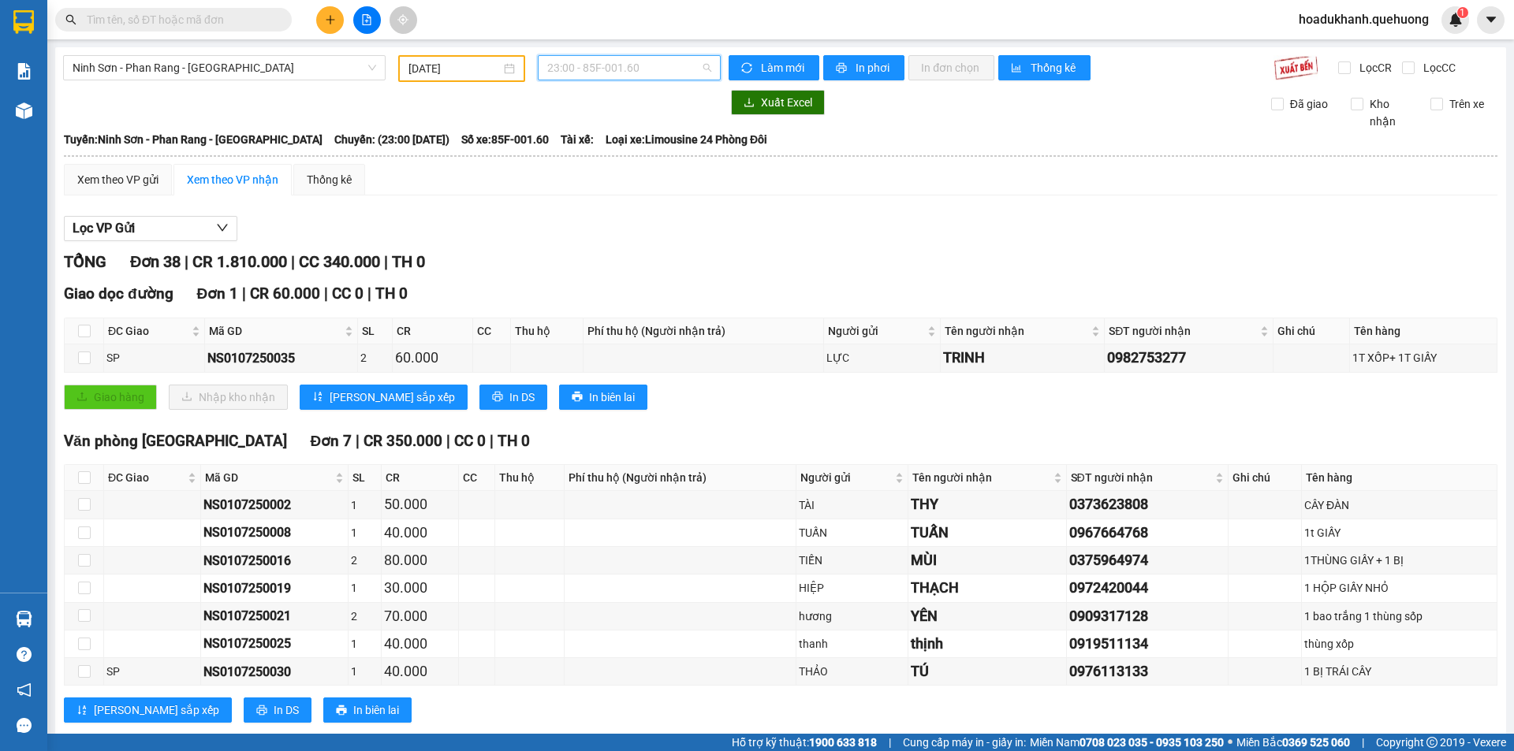
click at [610, 67] on span "23:00 - 85F-001.60" at bounding box center [629, 68] width 164 height 24
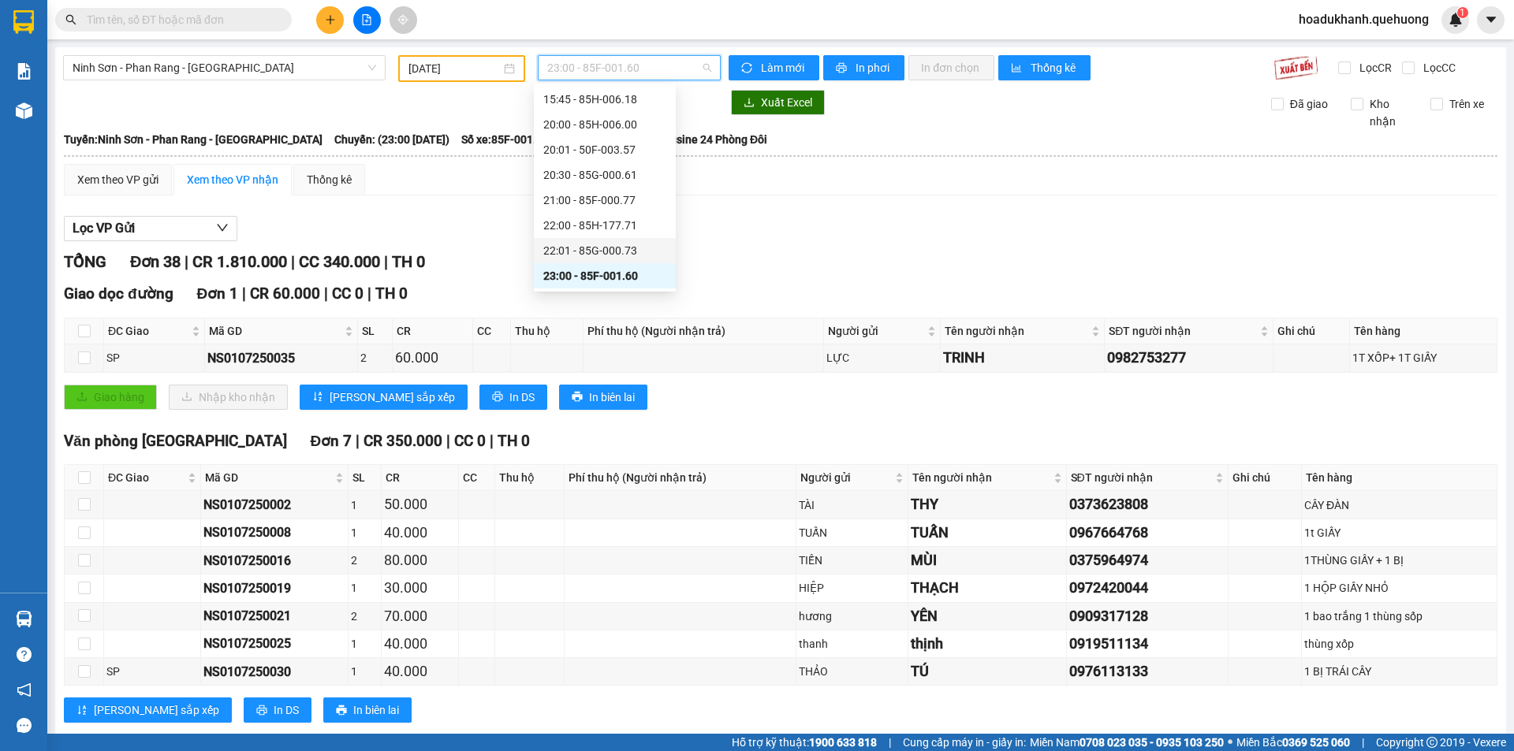
click at [624, 240] on div "22:01 - 85G-000.73" at bounding box center [605, 250] width 142 height 25
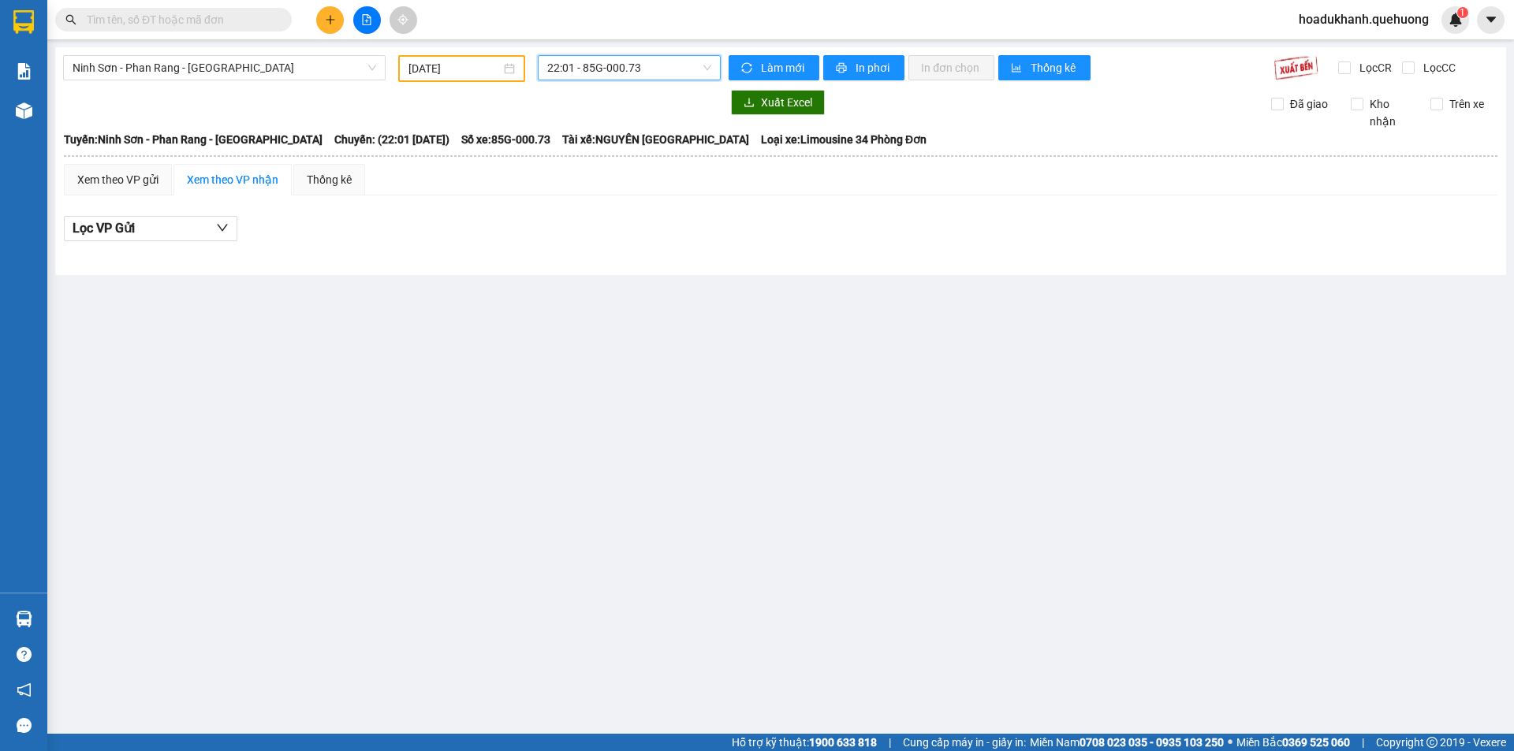
click at [572, 78] on span "22:01 - 85G-000.73" at bounding box center [629, 68] width 164 height 24
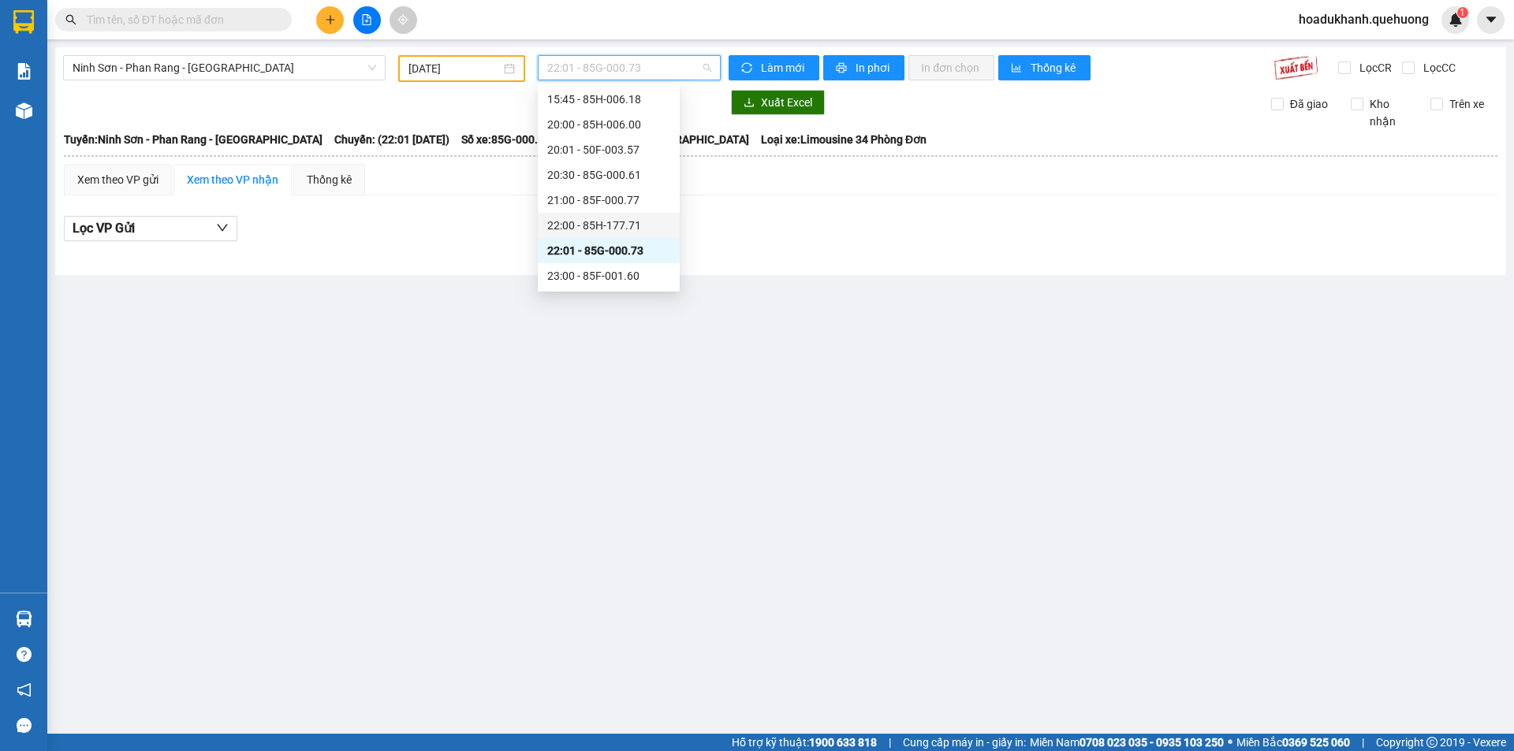
click at [586, 220] on div "22:00 - 85H-177.71" at bounding box center [608, 225] width 123 height 17
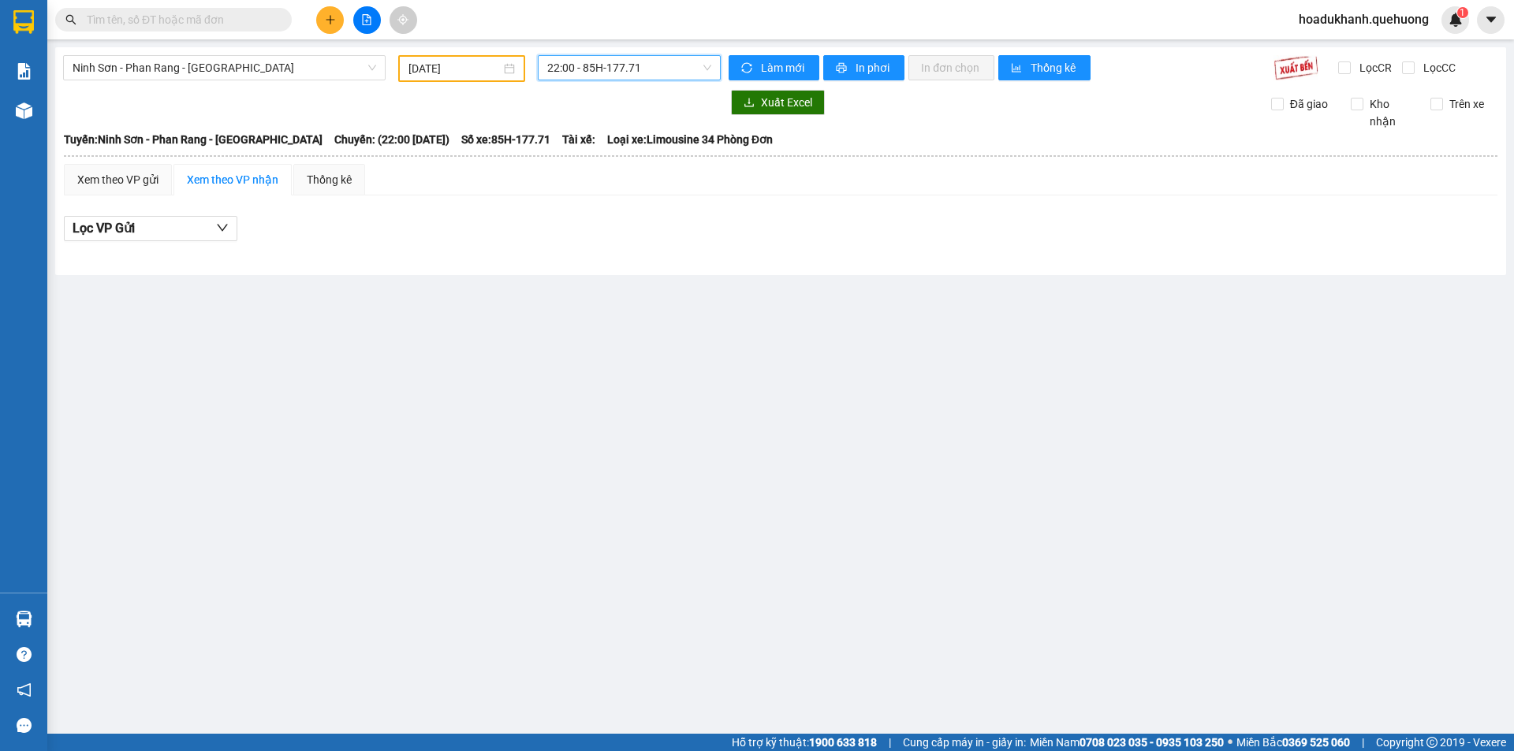
click at [631, 76] on span "22:00 - 85H-177.71" at bounding box center [629, 68] width 164 height 24
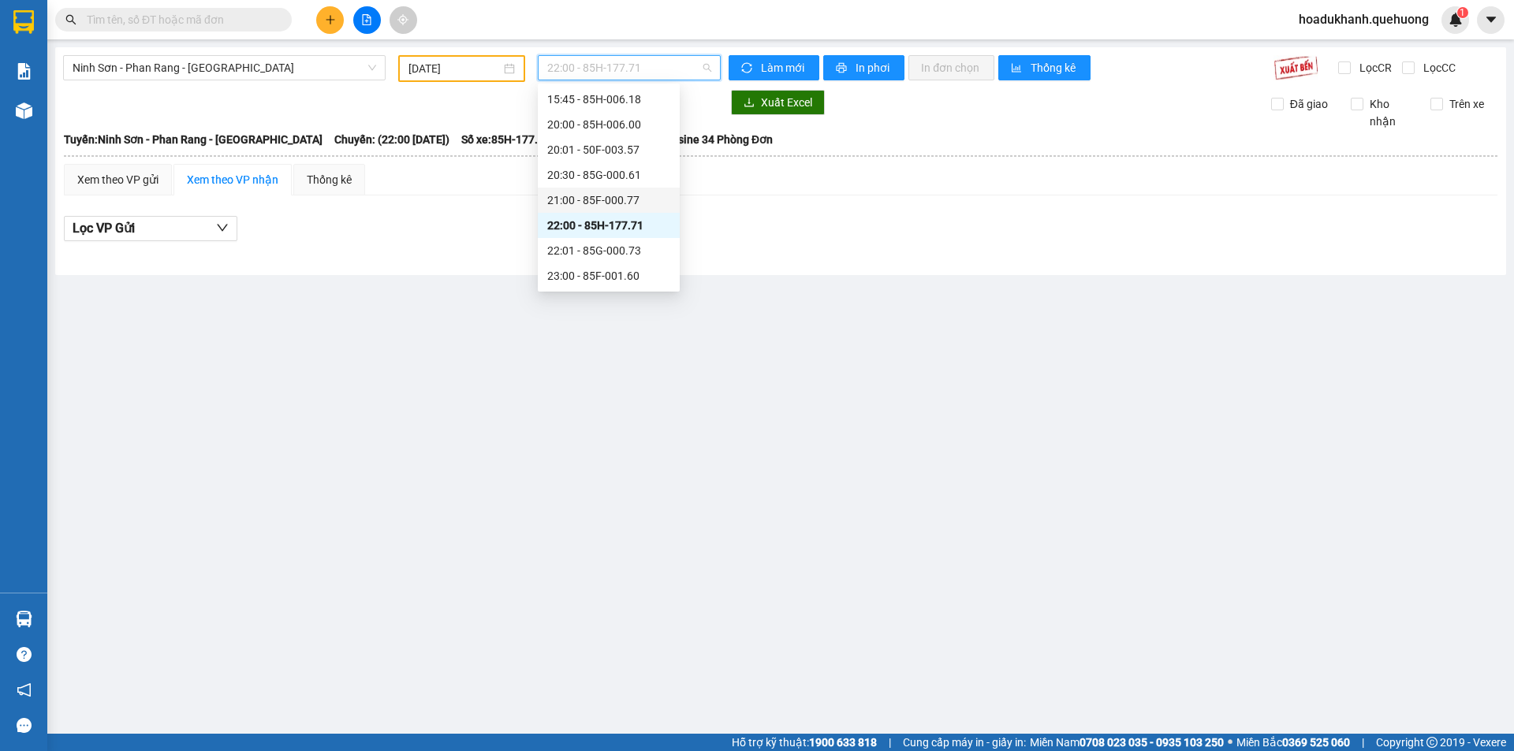
click at [619, 203] on div "21:00 - 85F-000.77" at bounding box center [608, 200] width 123 height 17
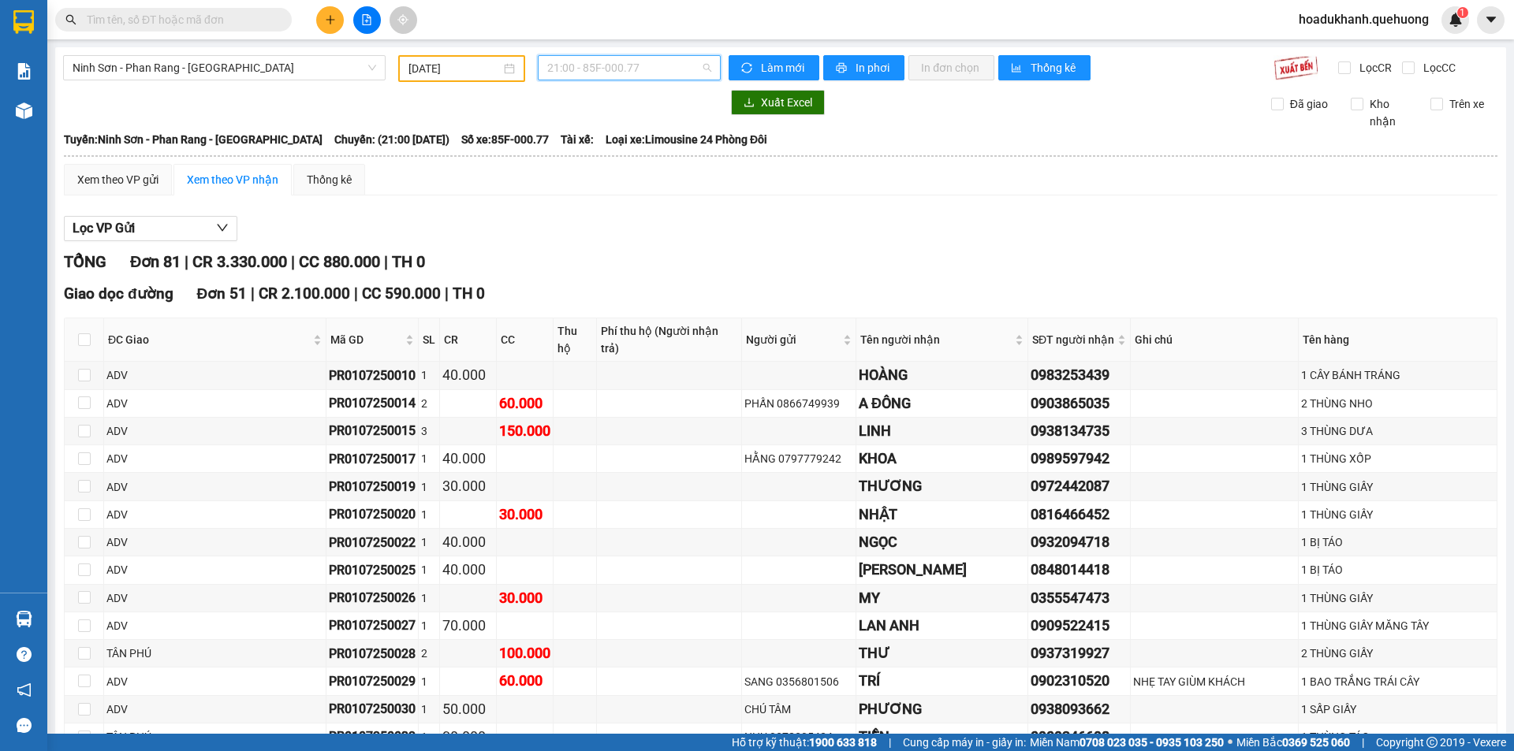
click at [598, 58] on span "21:00 - 85F-000.77" at bounding box center [629, 68] width 164 height 24
